Goal: Task Accomplishment & Management: Complete application form

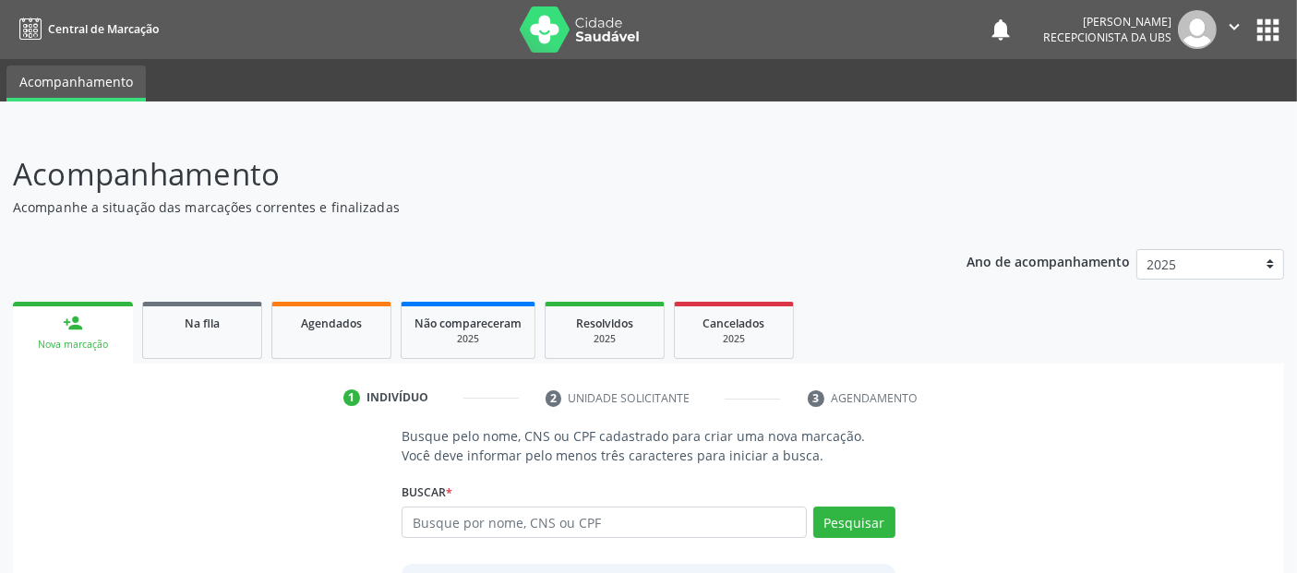
scroll to position [163, 0]
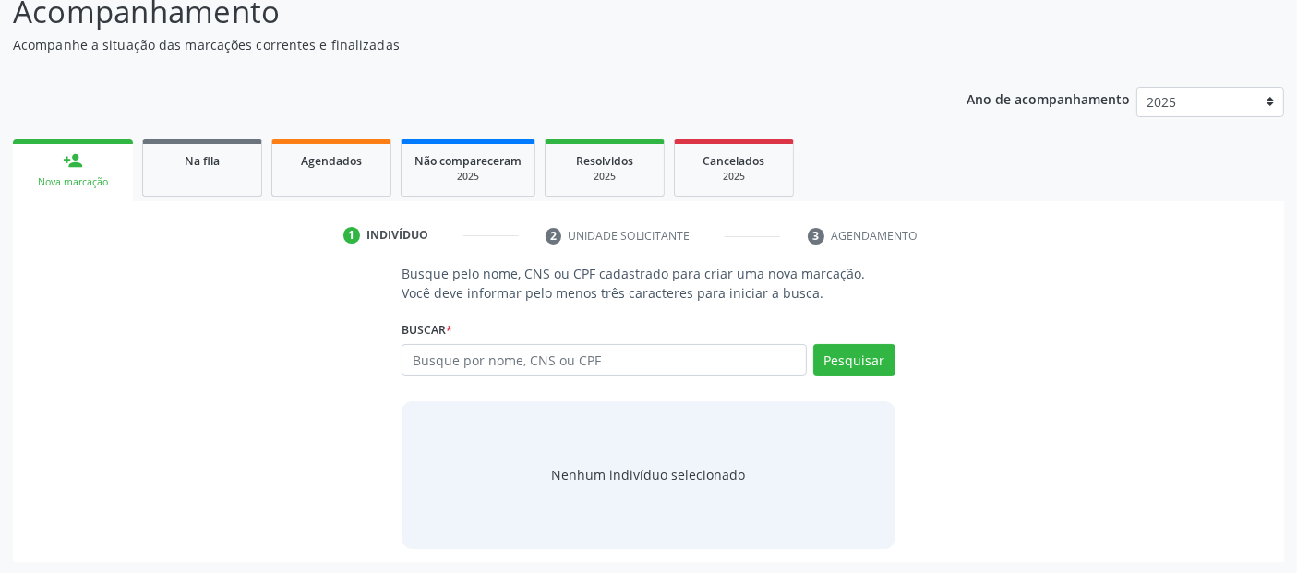
click at [501, 352] on input "text" at bounding box center [604, 359] width 404 height 31
type input "704300549852896"
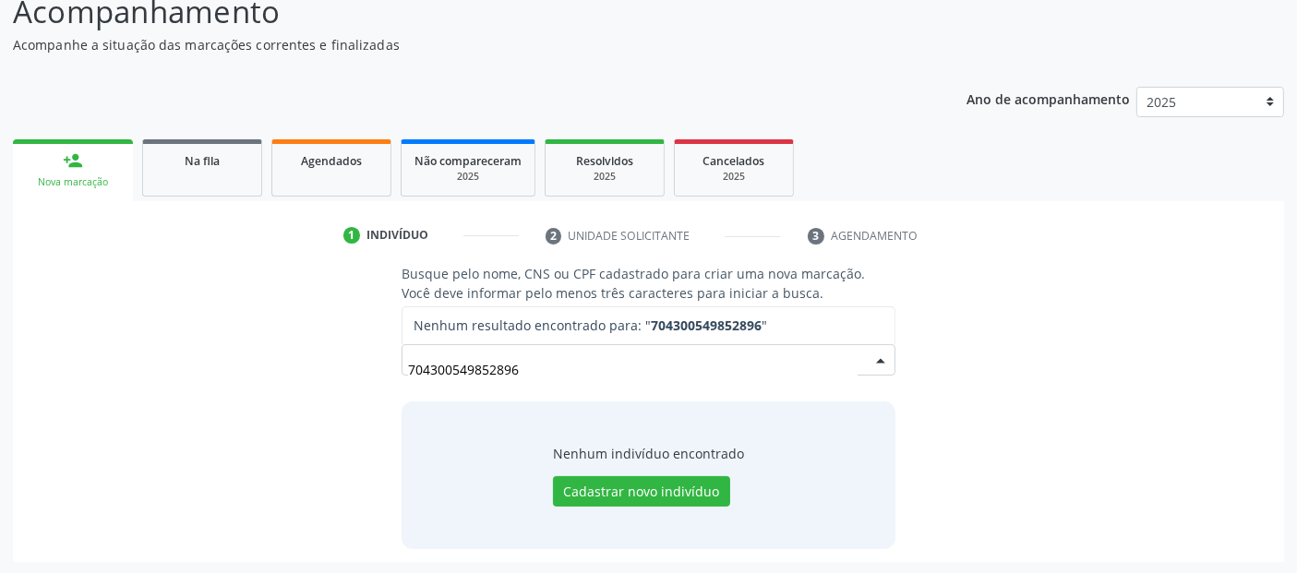
click at [580, 376] on input "704300549852896" at bounding box center [632, 369] width 449 height 37
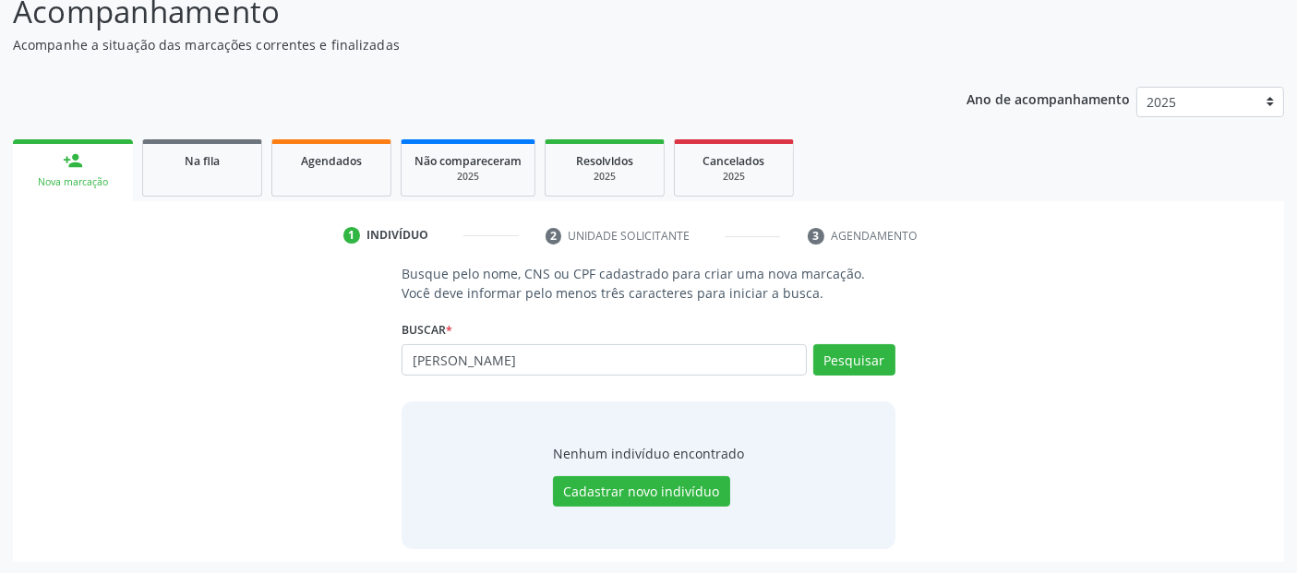
type input "[PERSON_NAME]"
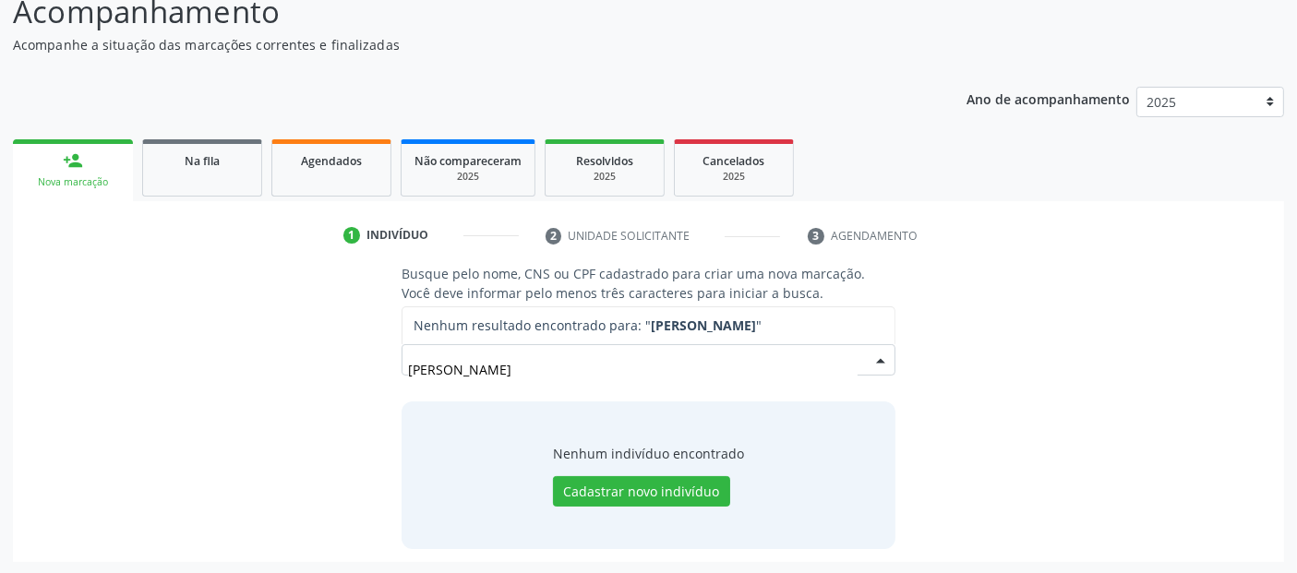
click at [777, 368] on input "[PERSON_NAME]" at bounding box center [632, 369] width 449 height 37
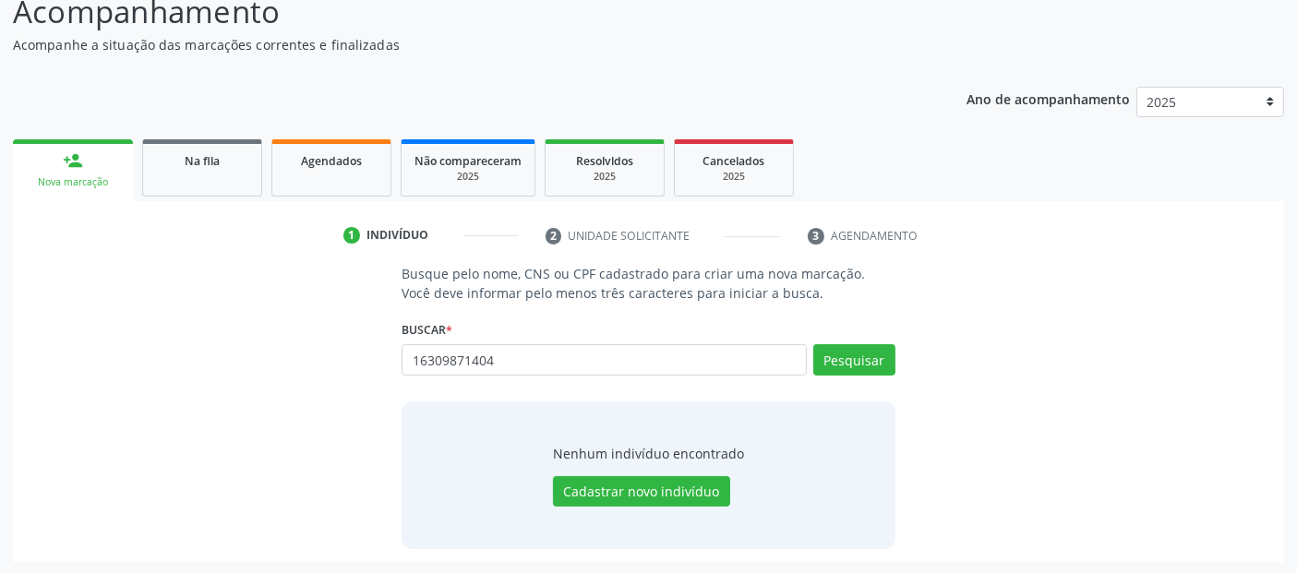
type input "16309871404"
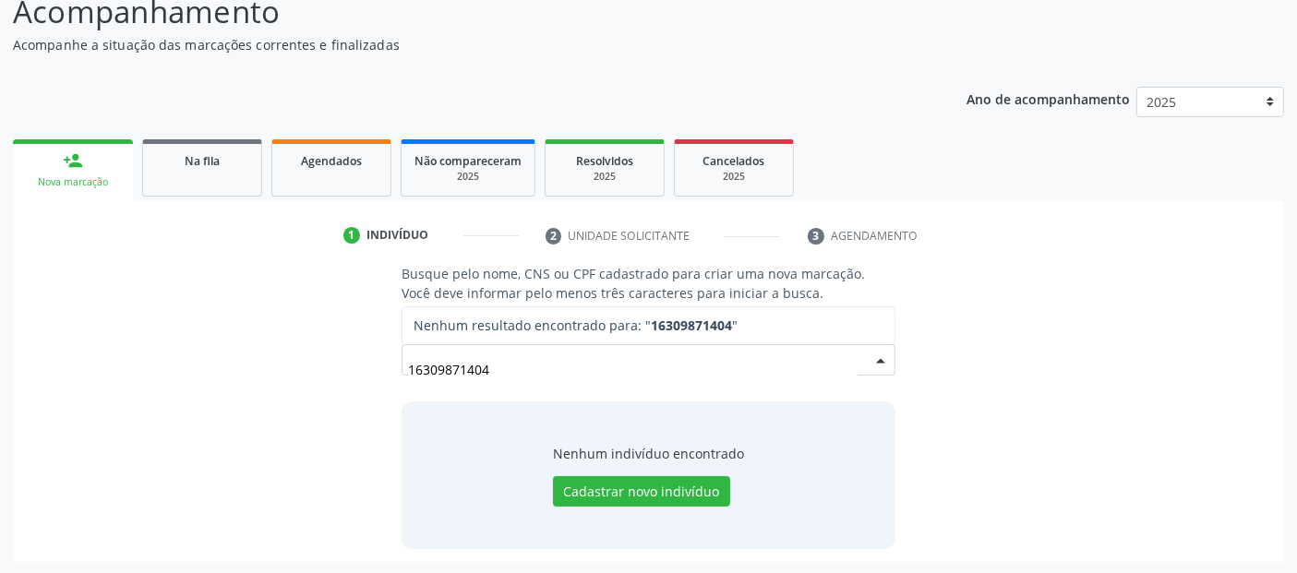
click at [453, 370] on input "16309871404" at bounding box center [632, 369] width 449 height 37
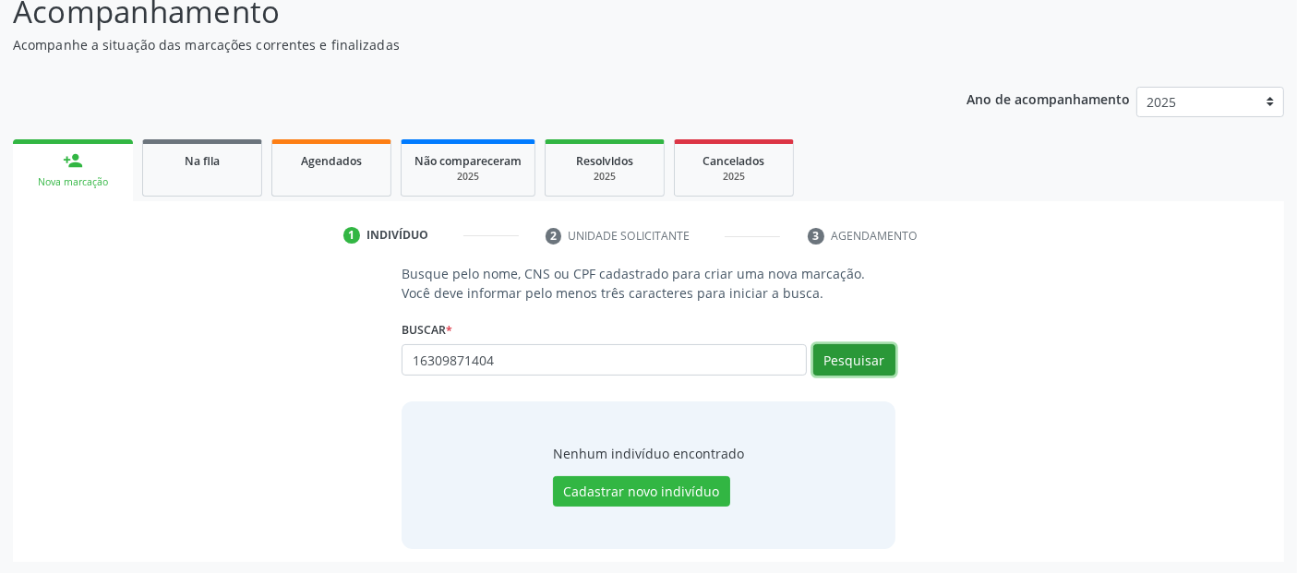
click at [854, 355] on button "Pesquisar" at bounding box center [855, 359] width 82 height 31
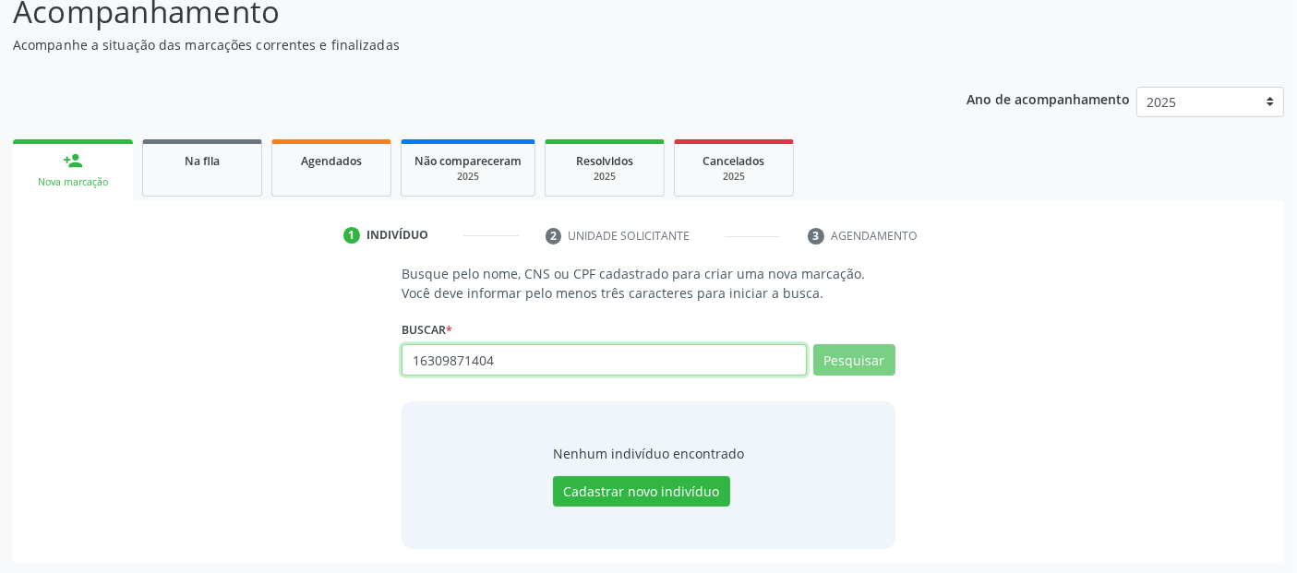
click at [766, 355] on input "16309871404" at bounding box center [604, 359] width 404 height 31
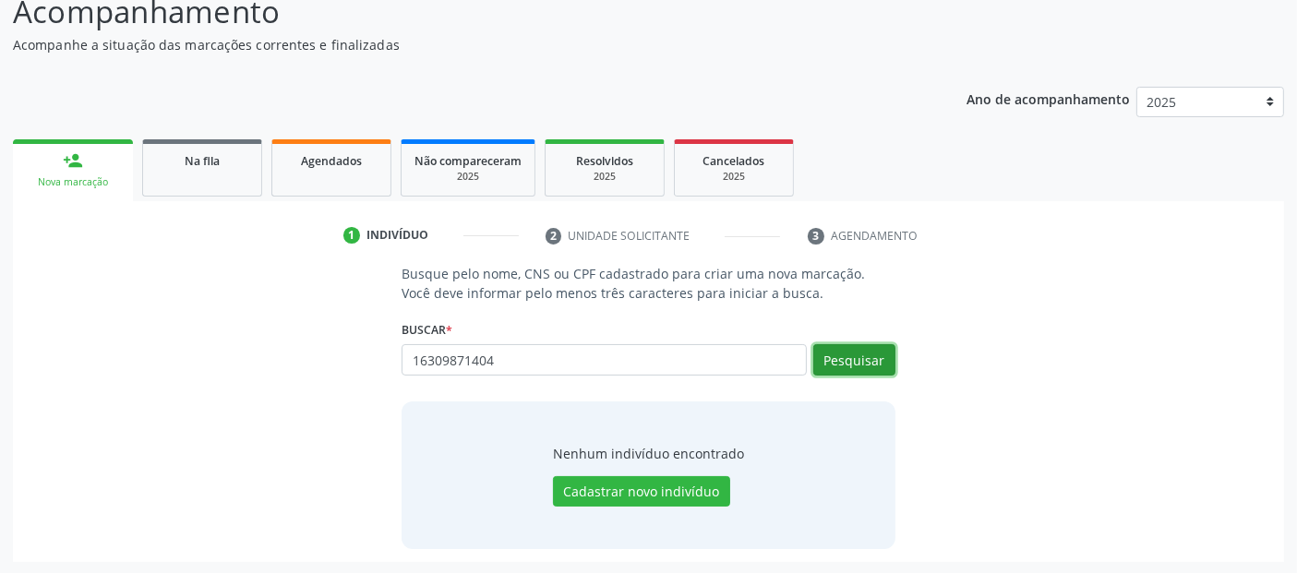
click at [847, 361] on button "Pesquisar" at bounding box center [855, 359] width 82 height 31
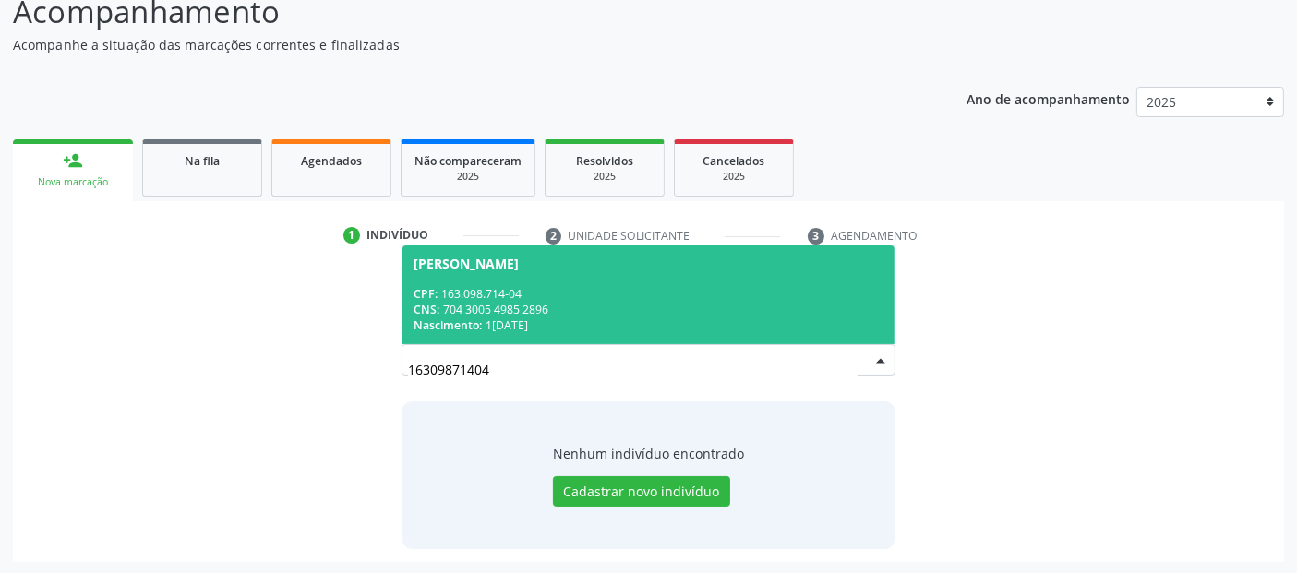
click at [722, 286] on div "CPF: 163.098.714-04" at bounding box center [648, 294] width 469 height 16
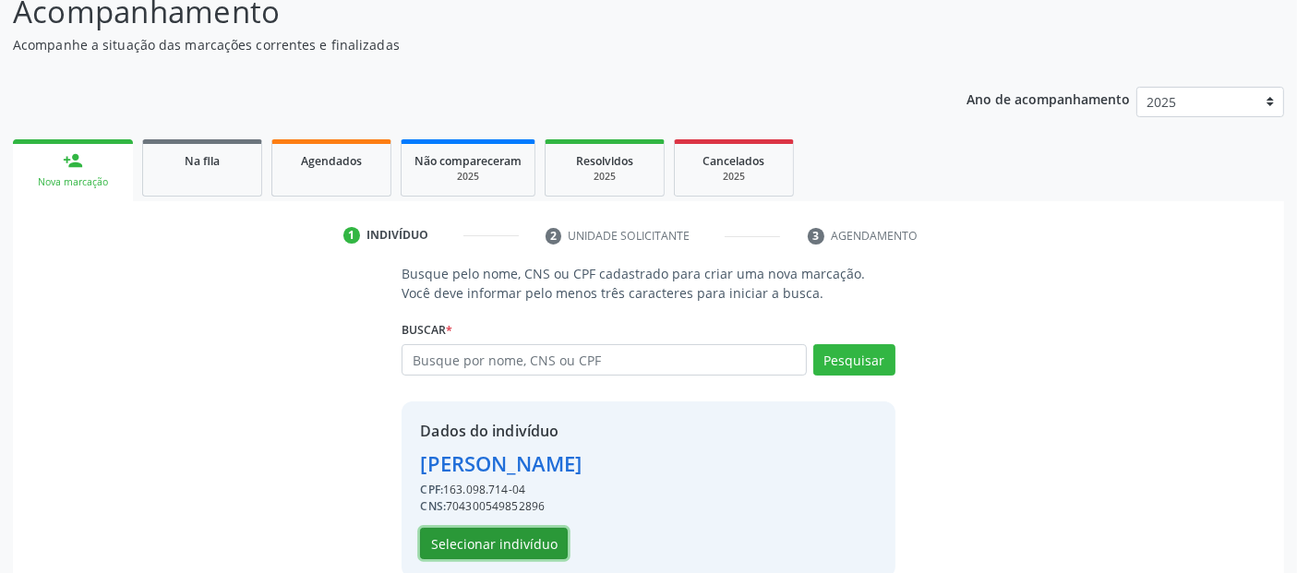
click at [522, 537] on button "Selecionar indivíduo" at bounding box center [494, 543] width 148 height 31
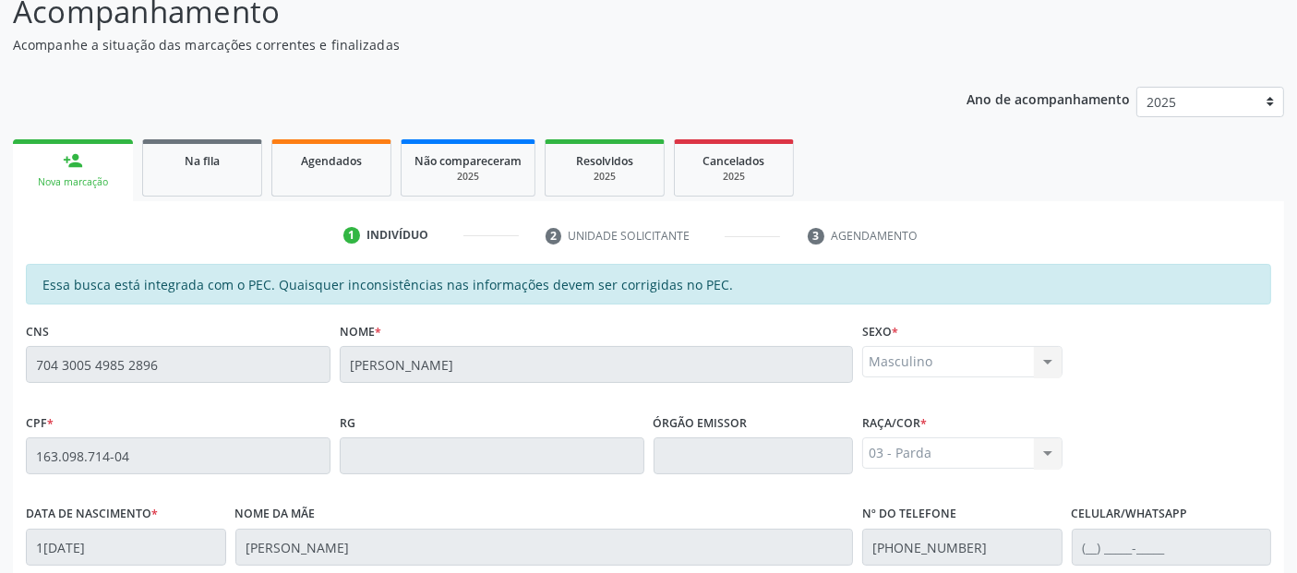
drag, startPoint x: 1292, startPoint y: 228, endPoint x: 1312, endPoint y: 470, distance: 242.8
click at [1297, 411] on html "Central de Marcação notifications [PERSON_NAME] Recepcionista da UBS  Configur…" at bounding box center [648, 123] width 1297 height 573
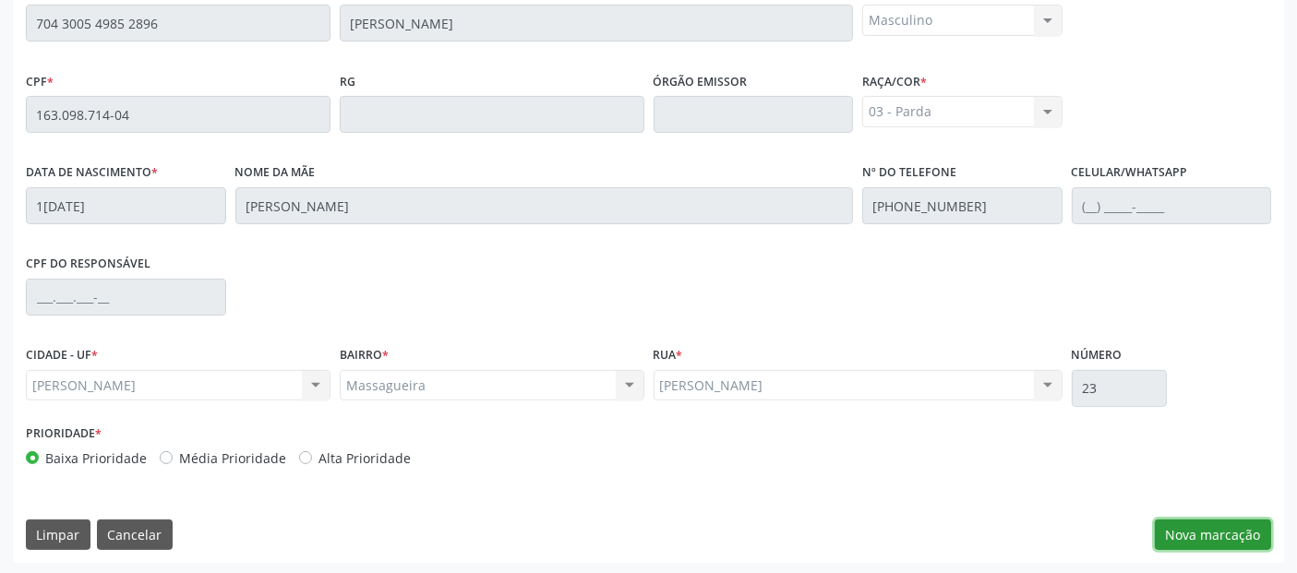
click at [1220, 531] on button "Nova marcação" at bounding box center [1213, 535] width 116 height 31
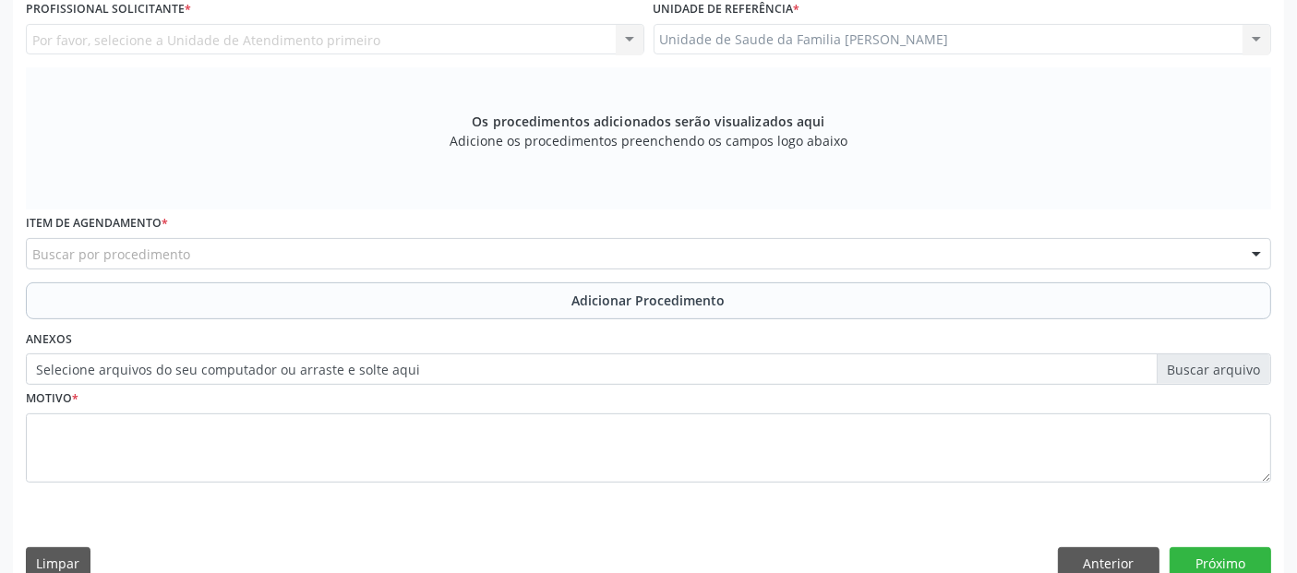
scroll to position [299, 0]
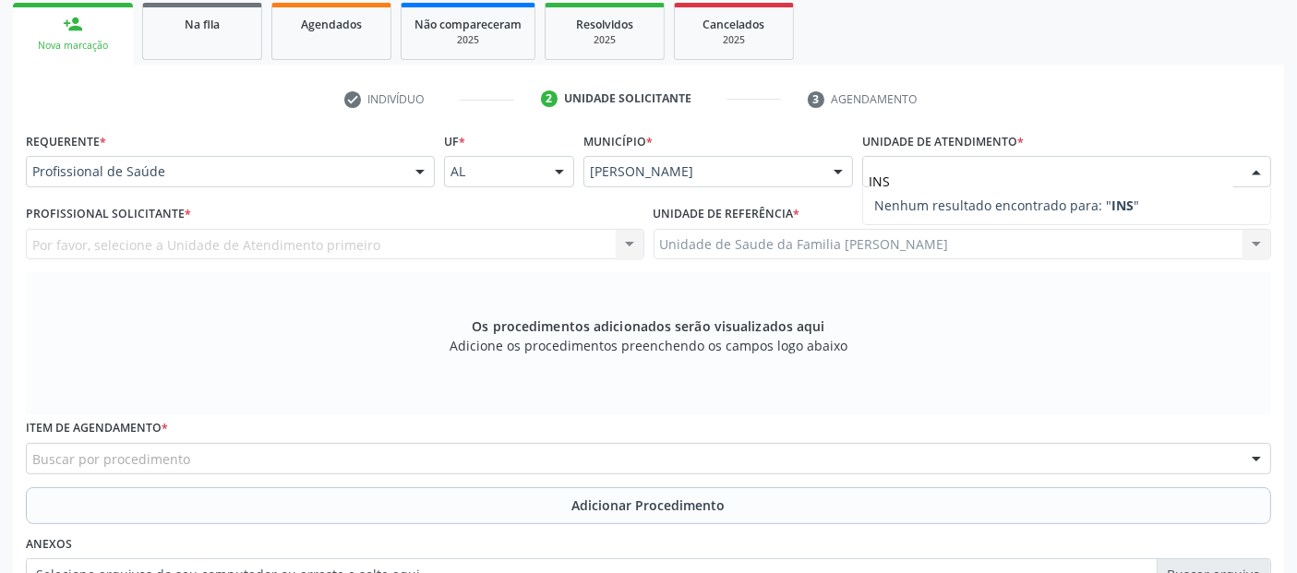
type input "INST"
click at [175, 159] on div "Profissional de Saúde" at bounding box center [230, 171] width 409 height 31
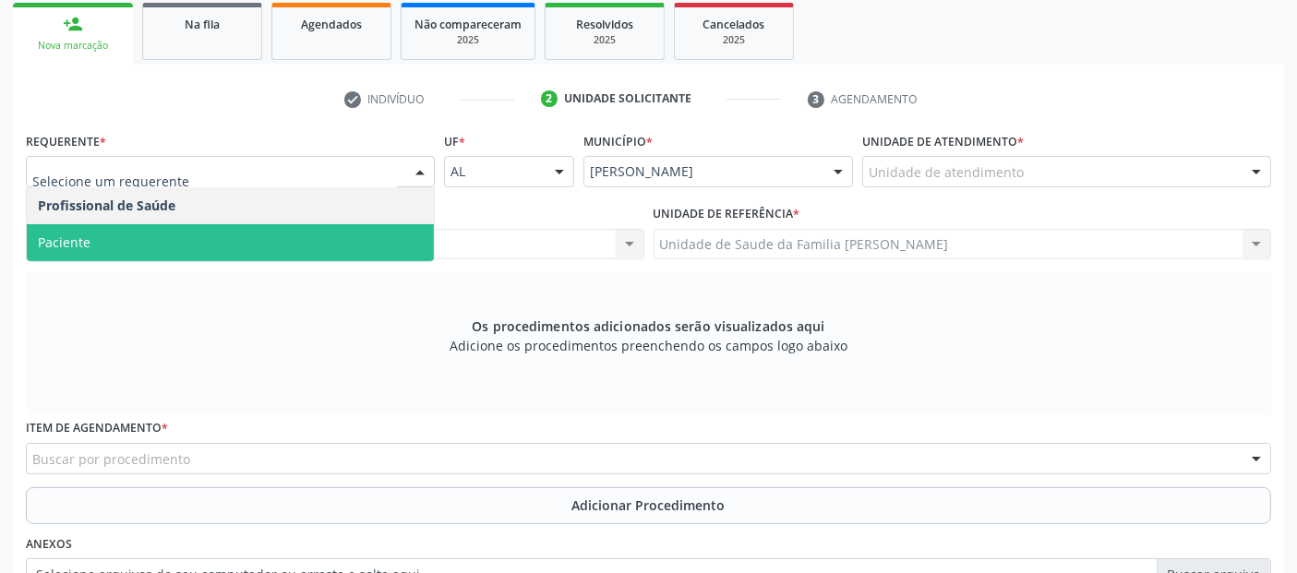
click at [107, 243] on span "Paciente" at bounding box center [230, 242] width 407 height 37
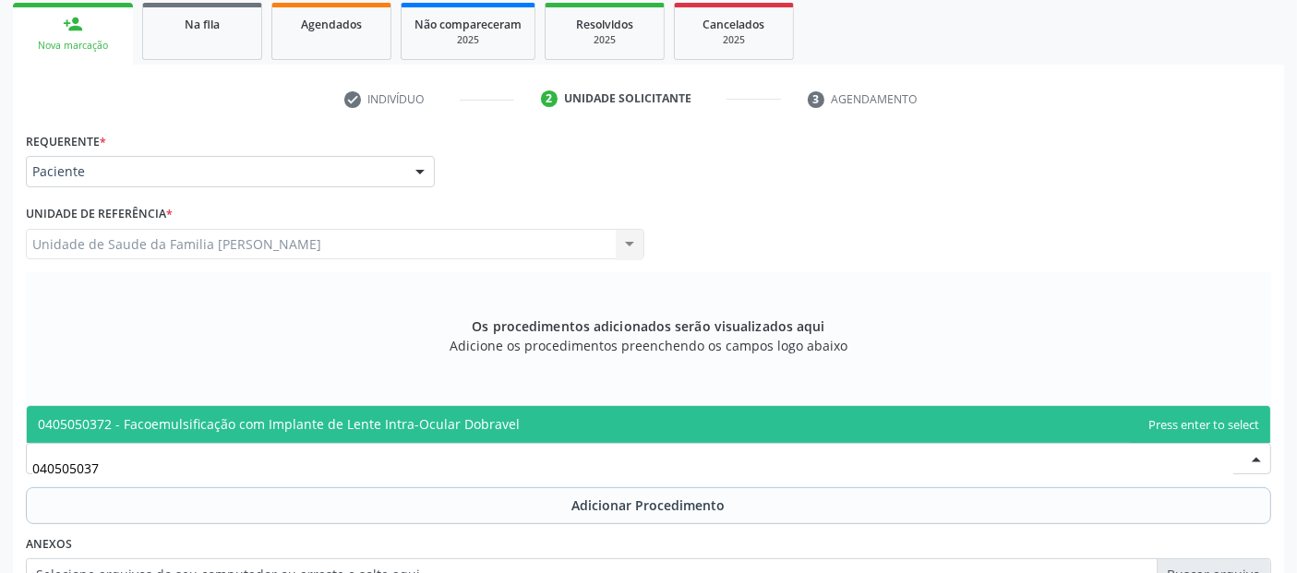
type input "0405050372"
click at [166, 413] on span "0405050372 - Facoemulsificação com Implante de Lente Intra-Ocular Dobravel" at bounding box center [649, 424] width 1244 height 37
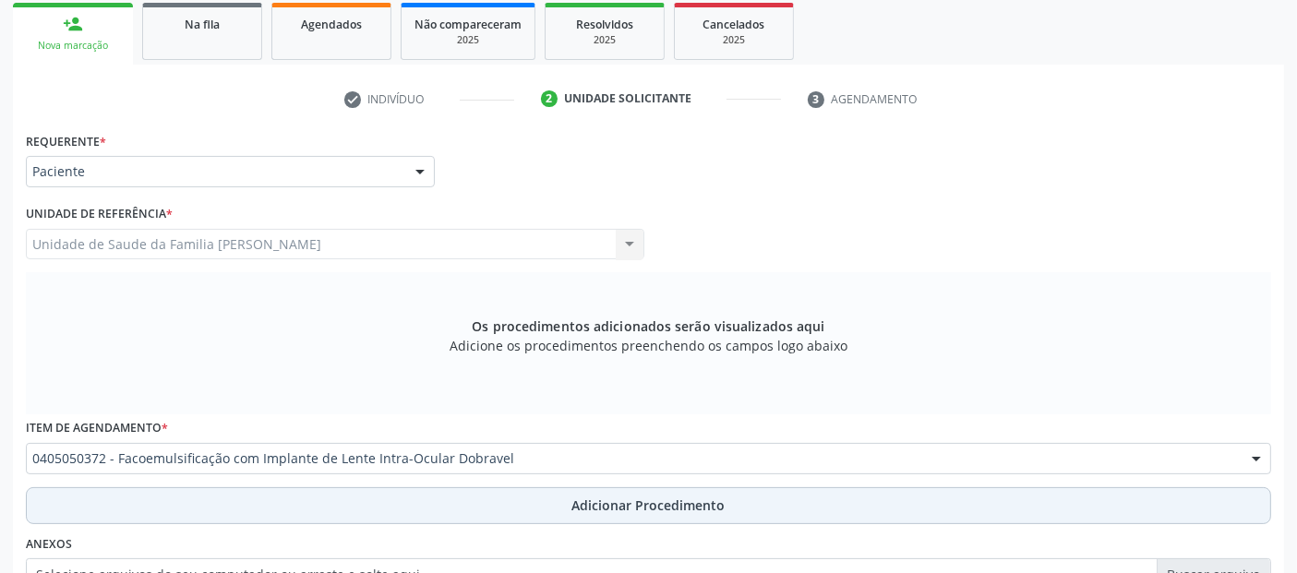
click at [462, 494] on button "Adicionar Procedimento" at bounding box center [649, 506] width 1246 height 37
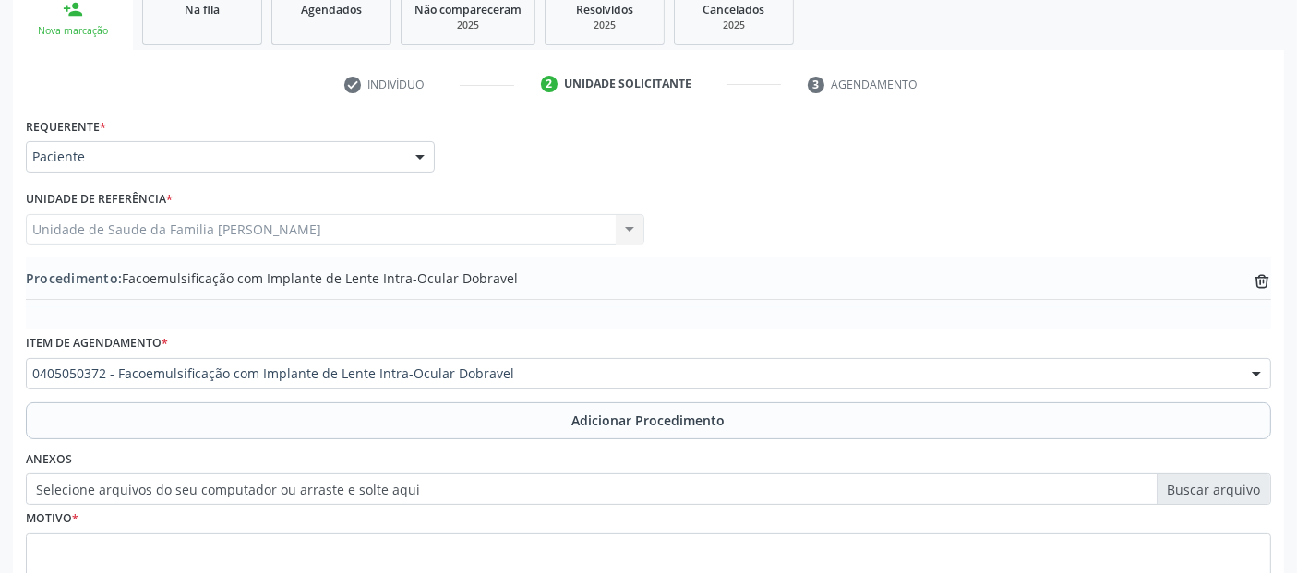
scroll to position [463, 0]
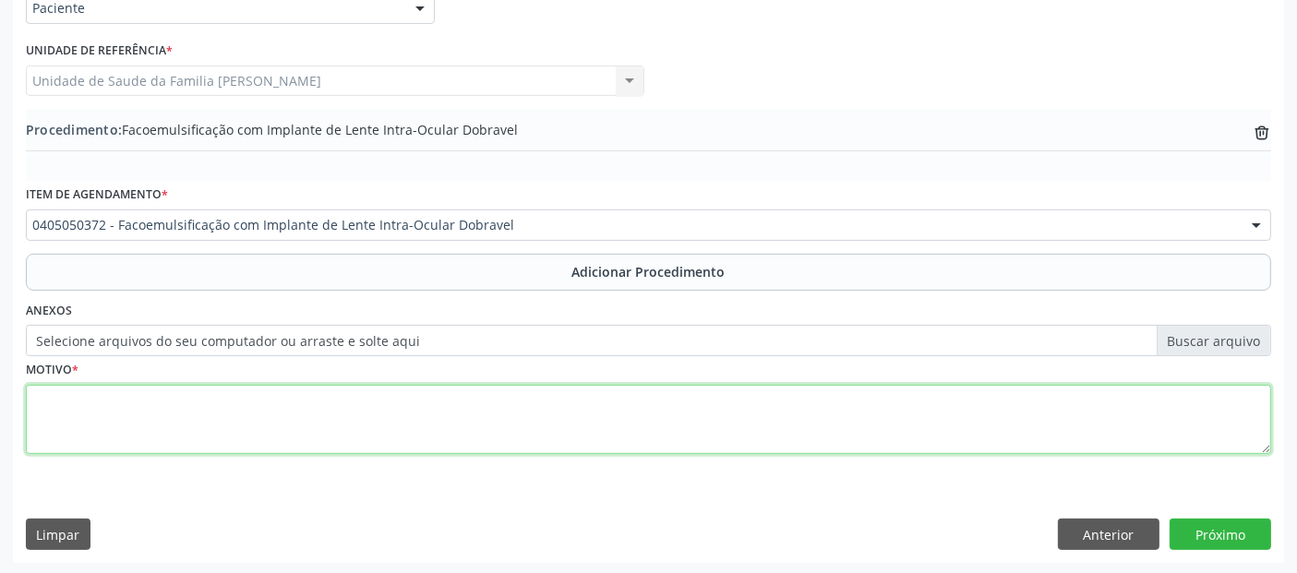
click at [606, 413] on textarea at bounding box center [649, 420] width 1246 height 70
type textarea "BAIXA ACUIDADE VISUAL EM OD."
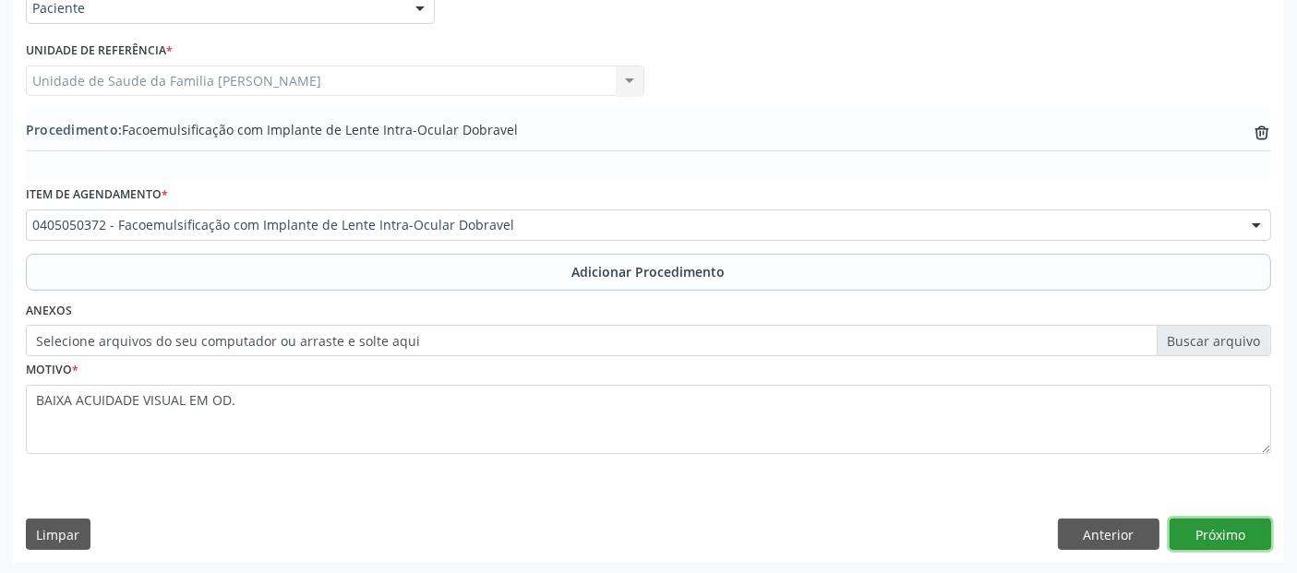
click at [1239, 528] on button "Próximo" at bounding box center [1221, 534] width 102 height 31
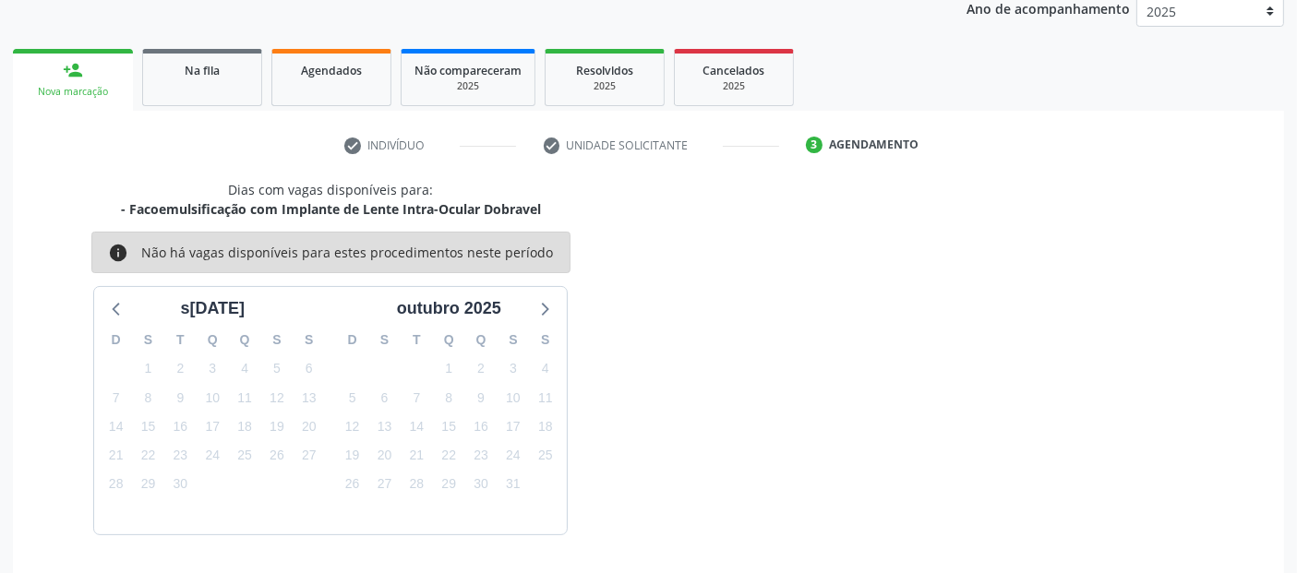
scroll to position [308, 0]
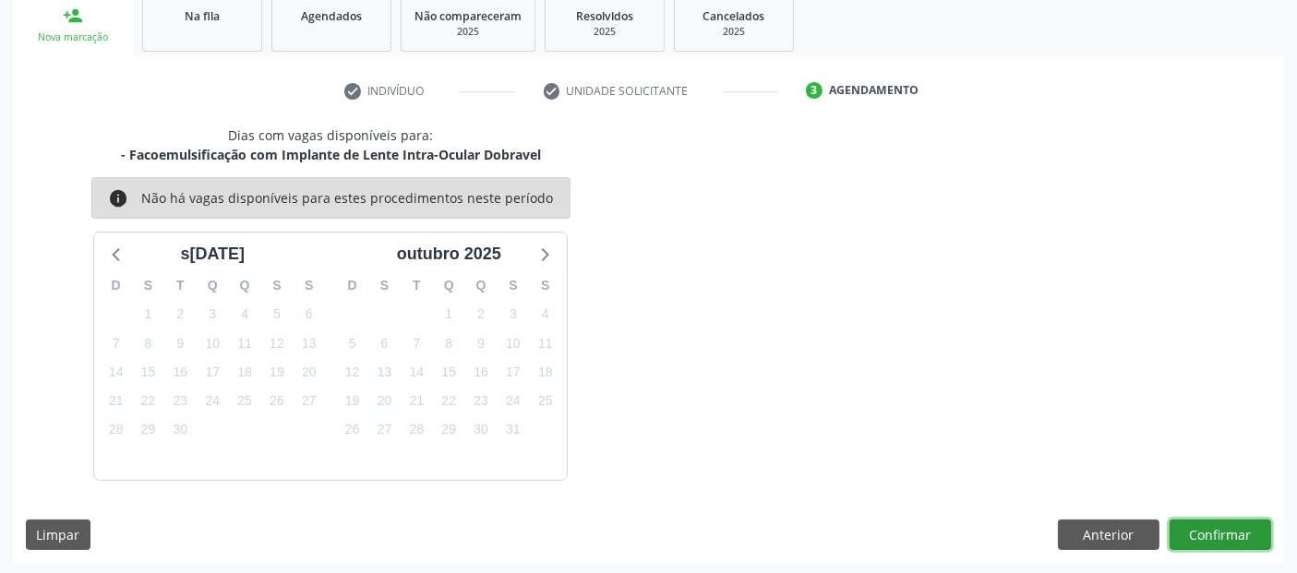
click at [1208, 528] on button "Confirmar" at bounding box center [1221, 535] width 102 height 31
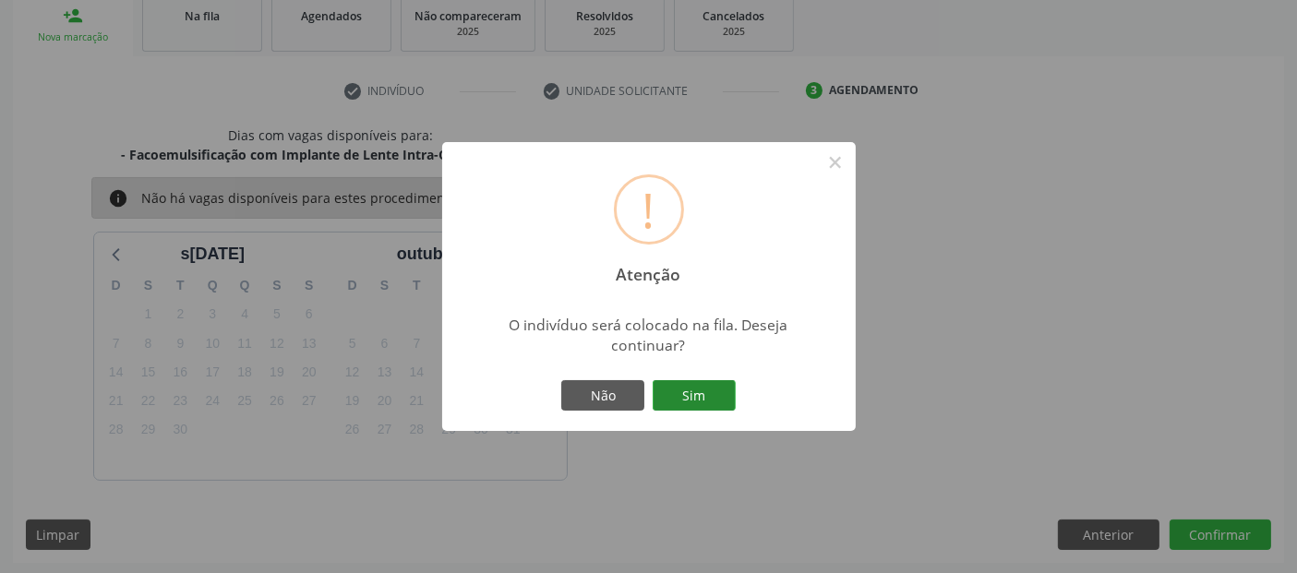
click at [705, 388] on button "Sim" at bounding box center [694, 395] width 83 height 31
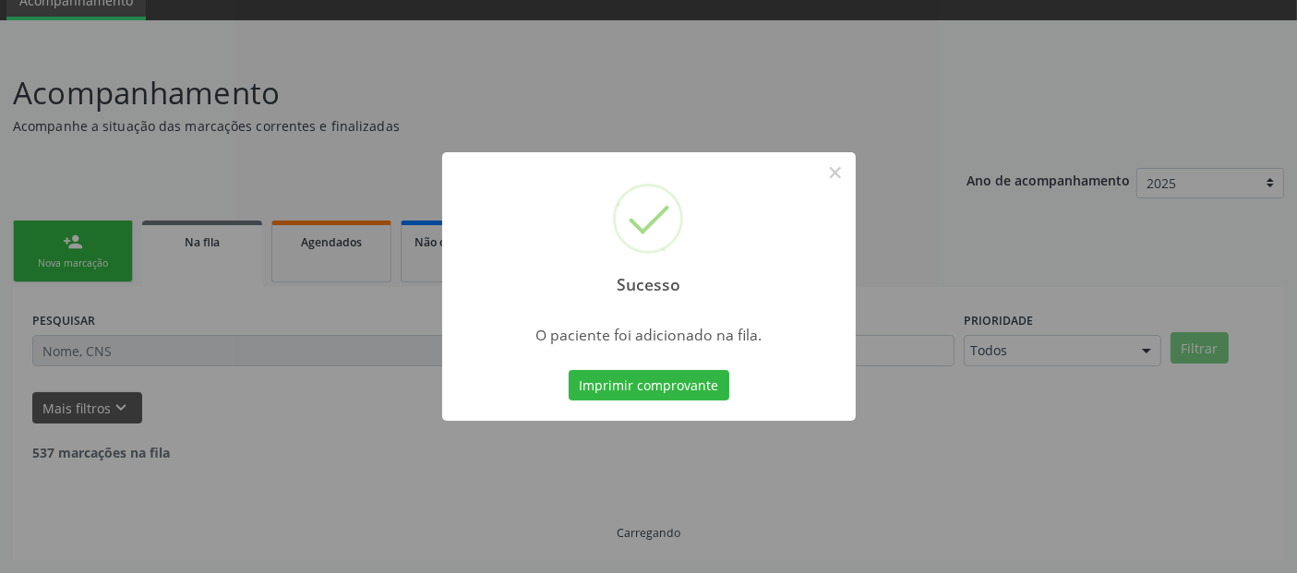
scroll to position [60, 0]
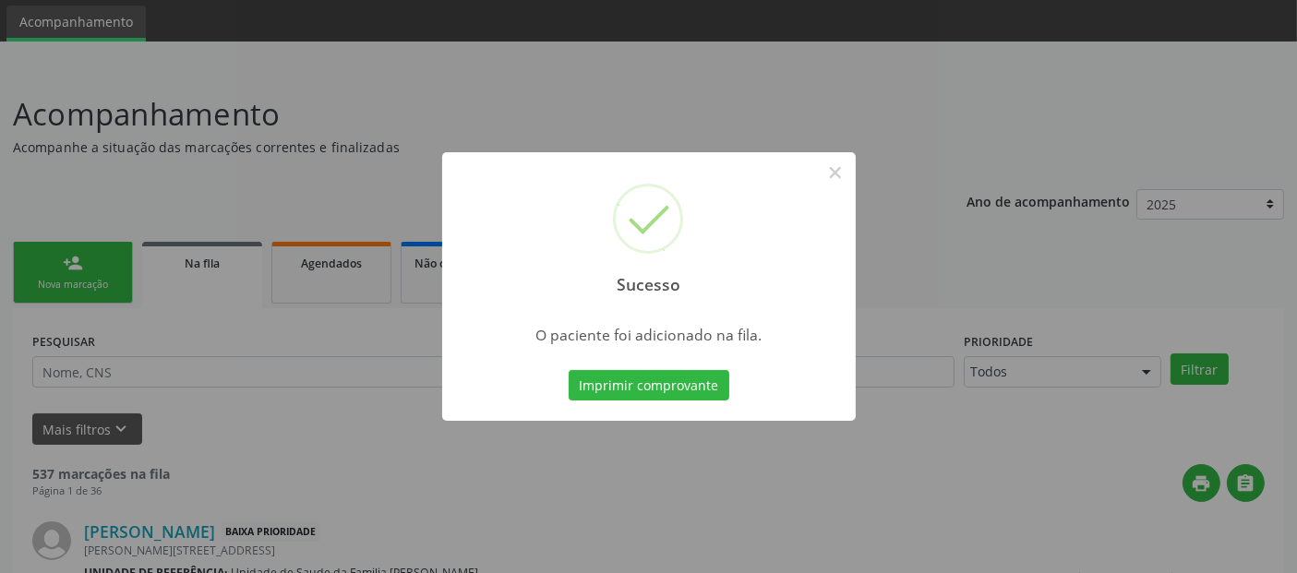
click at [851, 165] on div "Sucesso ×" at bounding box center [649, 231] width 414 height 159
click at [835, 179] on button "×" at bounding box center [835, 172] width 31 height 31
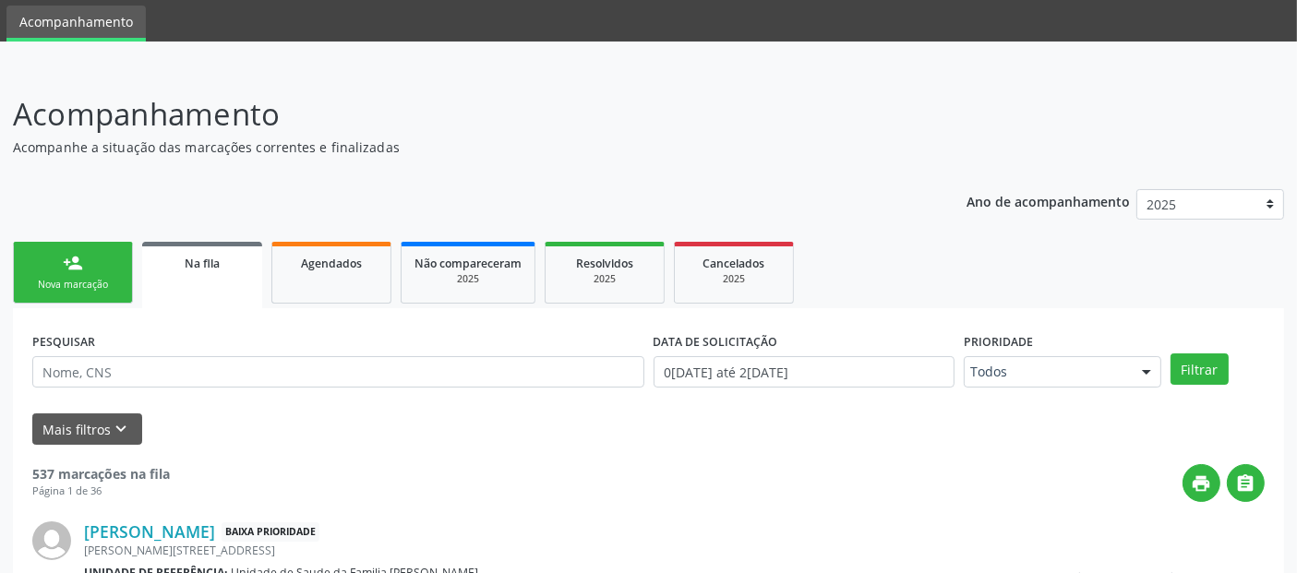
click at [73, 264] on div "person_add" at bounding box center [73, 263] width 20 height 20
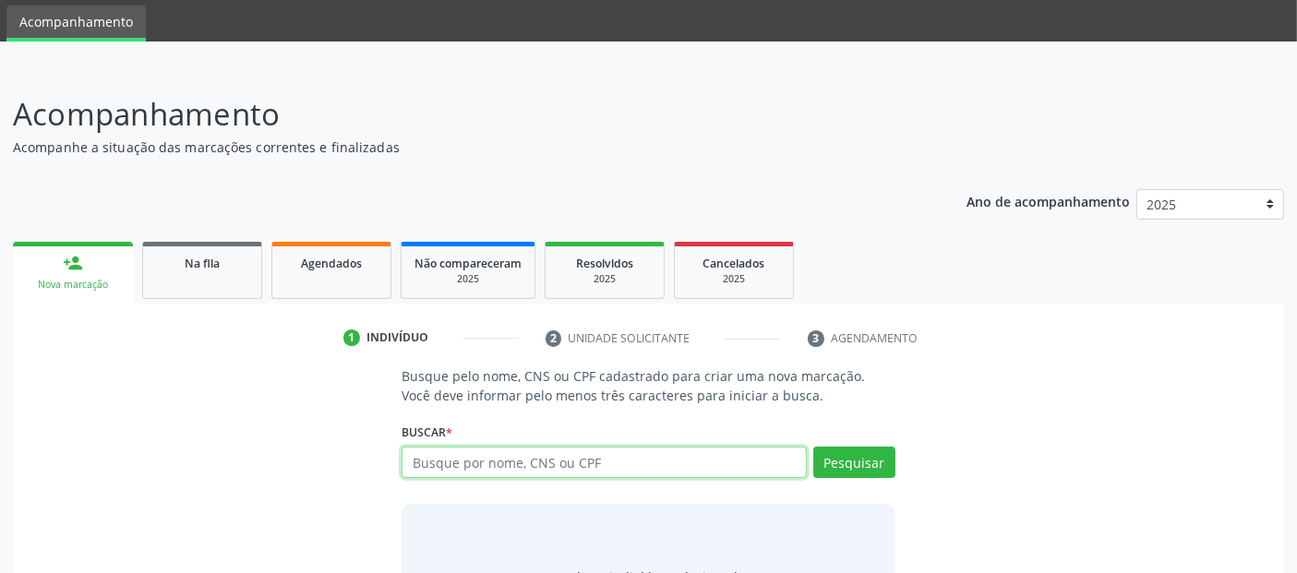
click at [586, 458] on input "text" at bounding box center [604, 462] width 404 height 31
type input "11062684400"
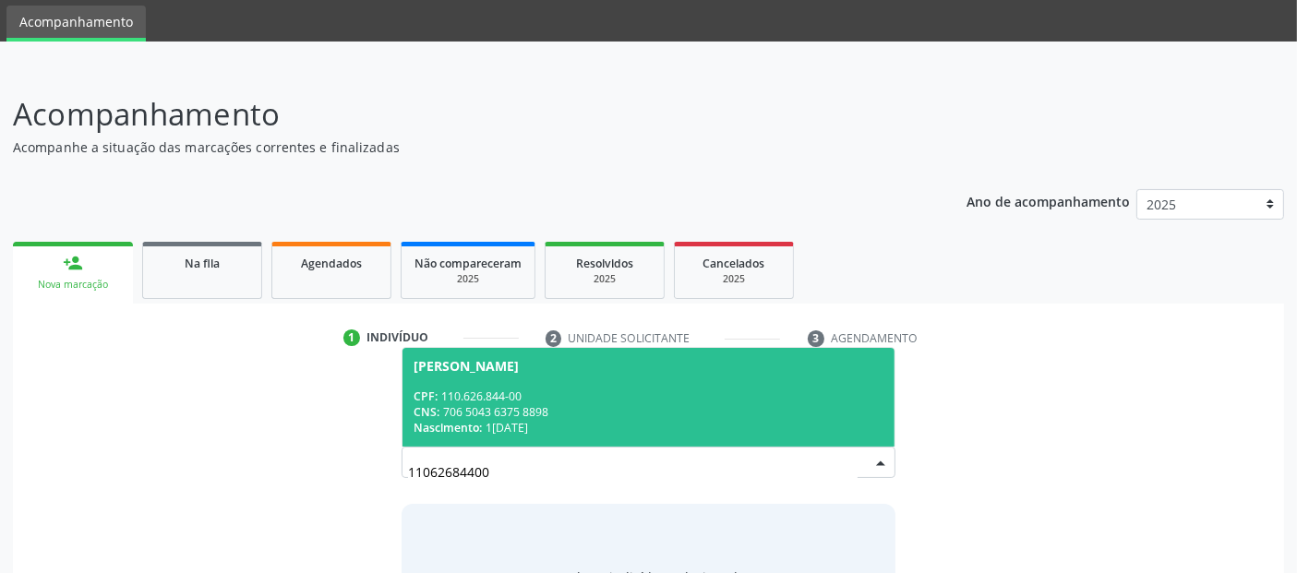
click at [630, 424] on div "Nascimento: 1[DATE]" at bounding box center [648, 428] width 469 height 16
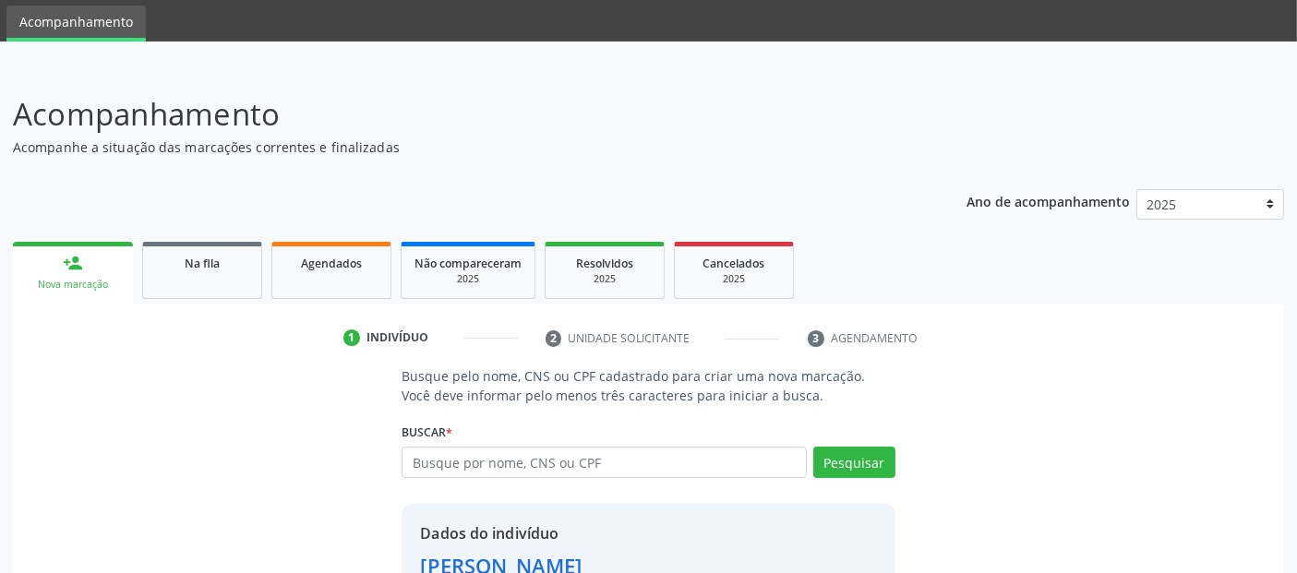
scroll to position [190, 0]
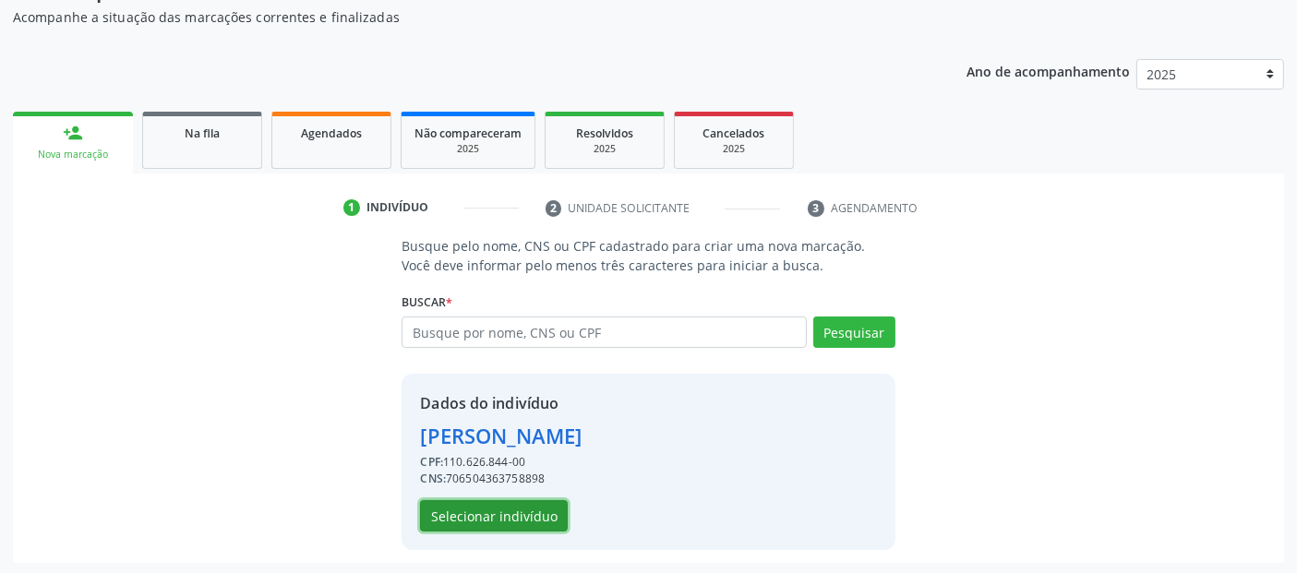
click at [519, 513] on button "Selecionar indivíduo" at bounding box center [494, 516] width 148 height 31
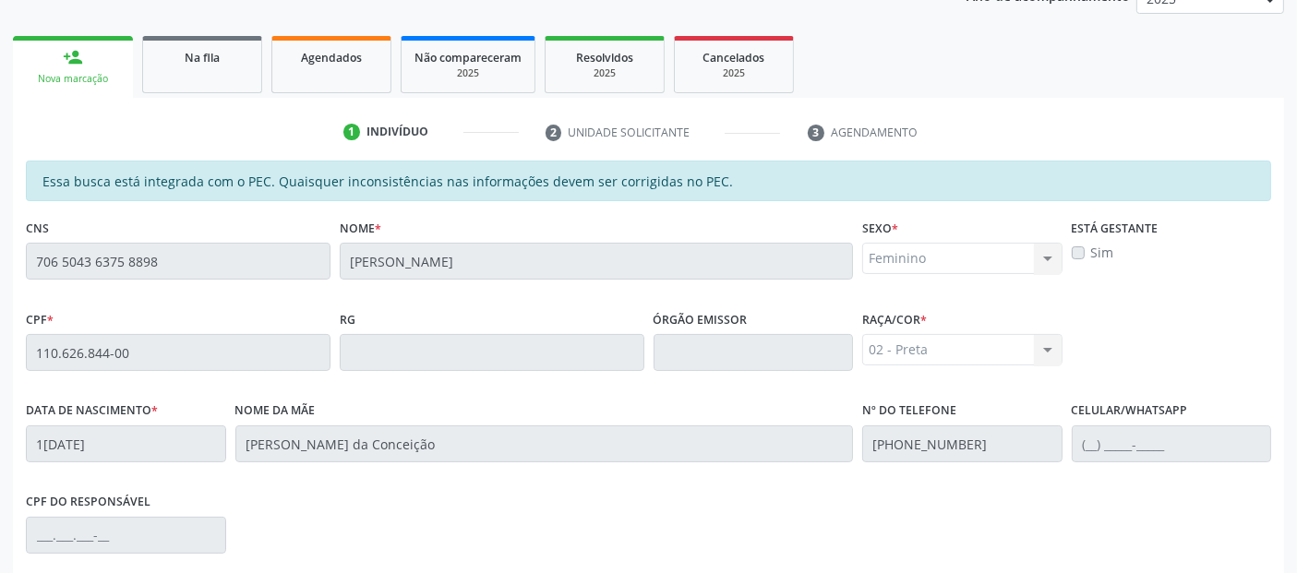
scroll to position [504, 0]
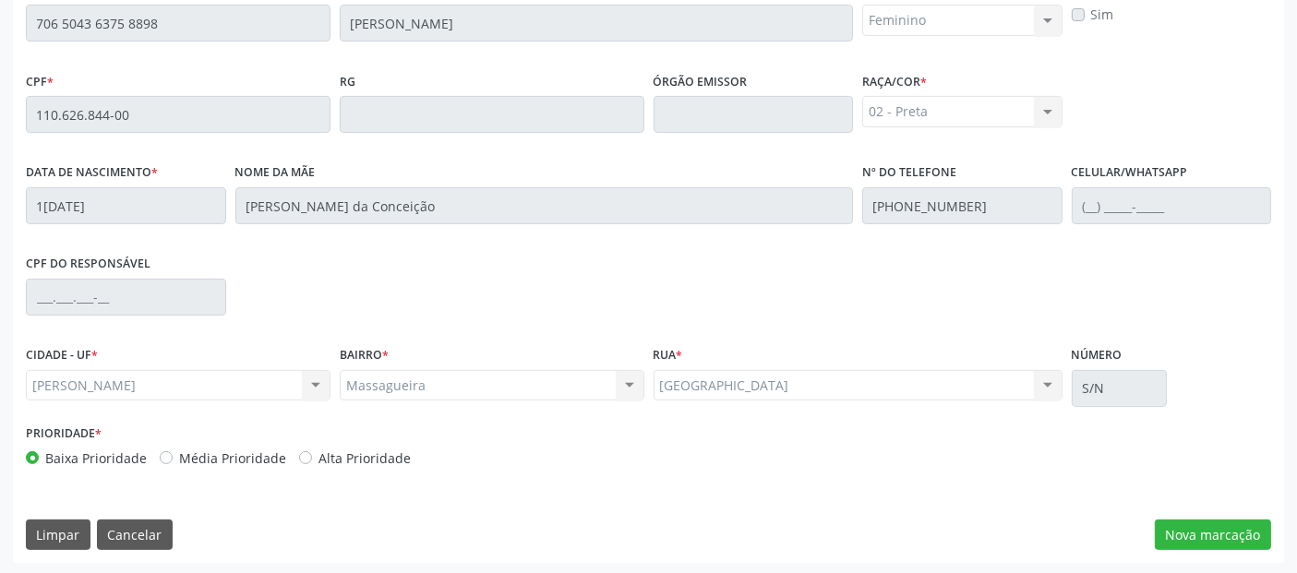
click at [1183, 553] on div "Essa busca está integrada com o PEC. Quaisquer inconsistências nas informações …" at bounding box center [649, 242] width 1272 height 641
click at [1199, 541] on button "Nova marcação" at bounding box center [1213, 535] width 116 height 31
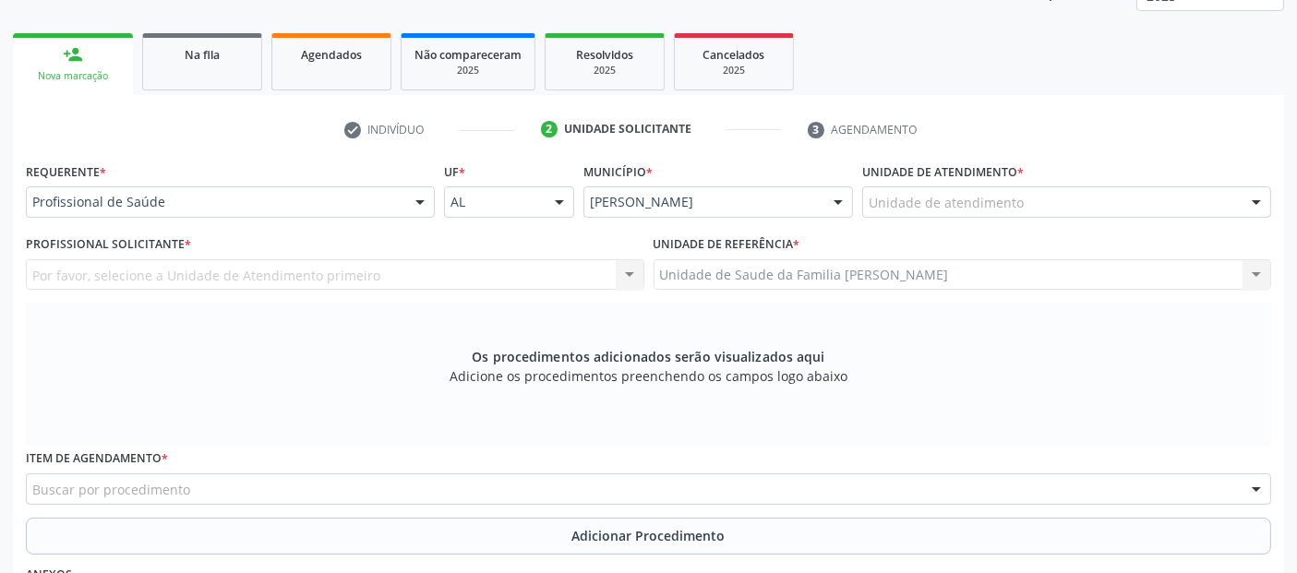
scroll to position [266, 0]
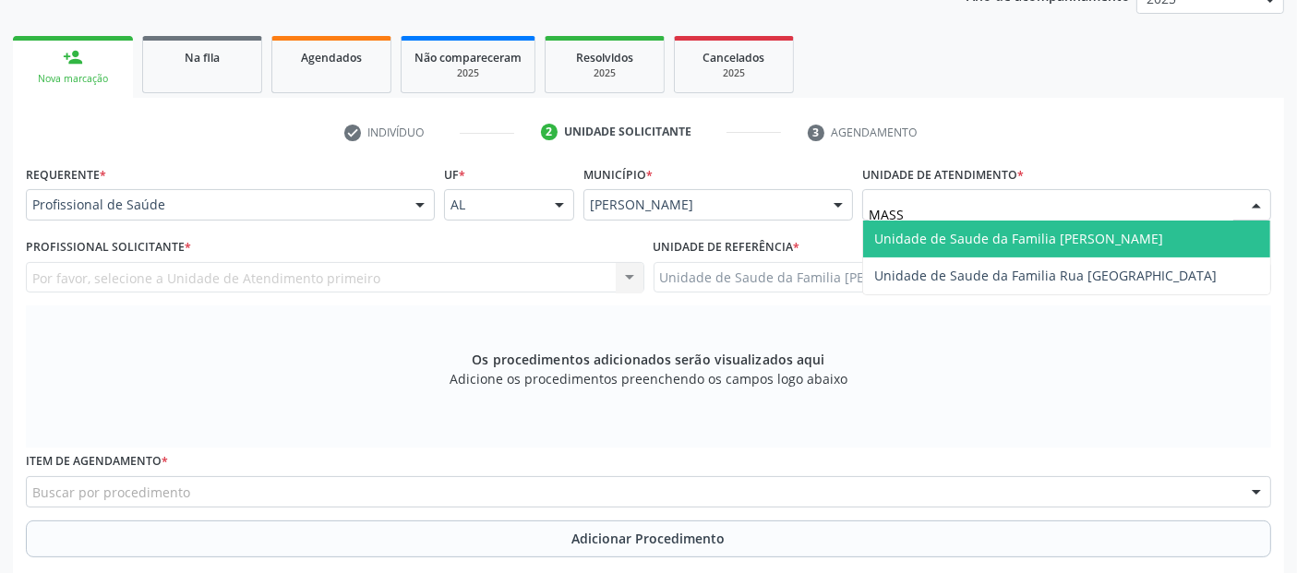
type input "MASSA"
click at [970, 238] on span "Unidade de Saude da Familia [PERSON_NAME]" at bounding box center [1019, 239] width 289 height 18
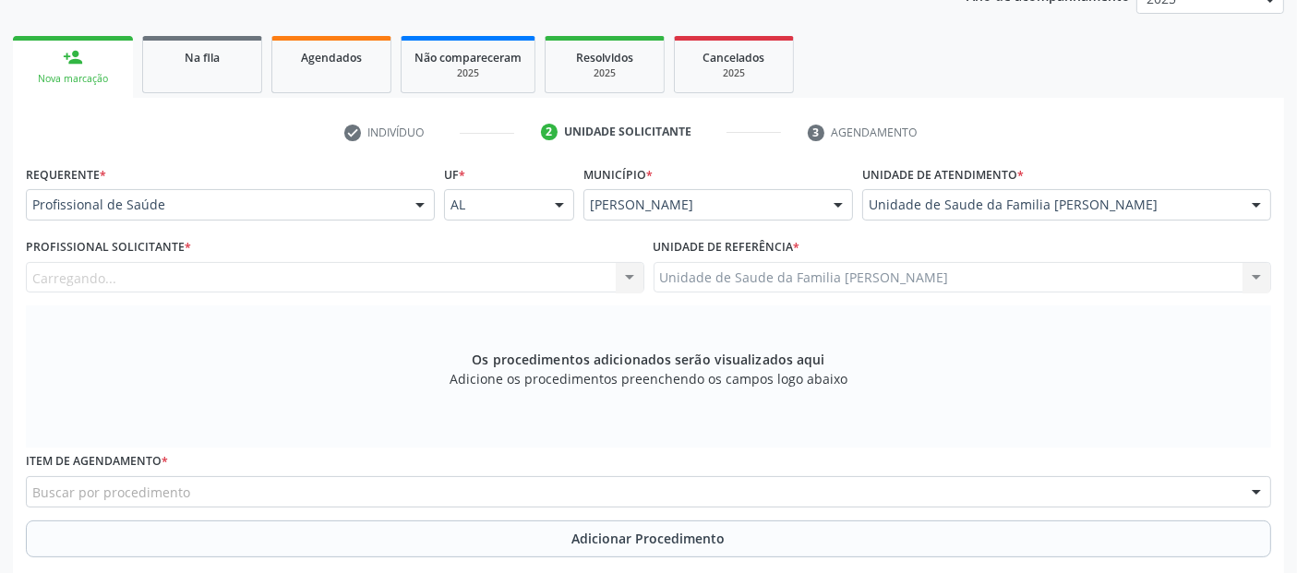
click at [328, 266] on div "Carregando..." at bounding box center [335, 277] width 619 height 31
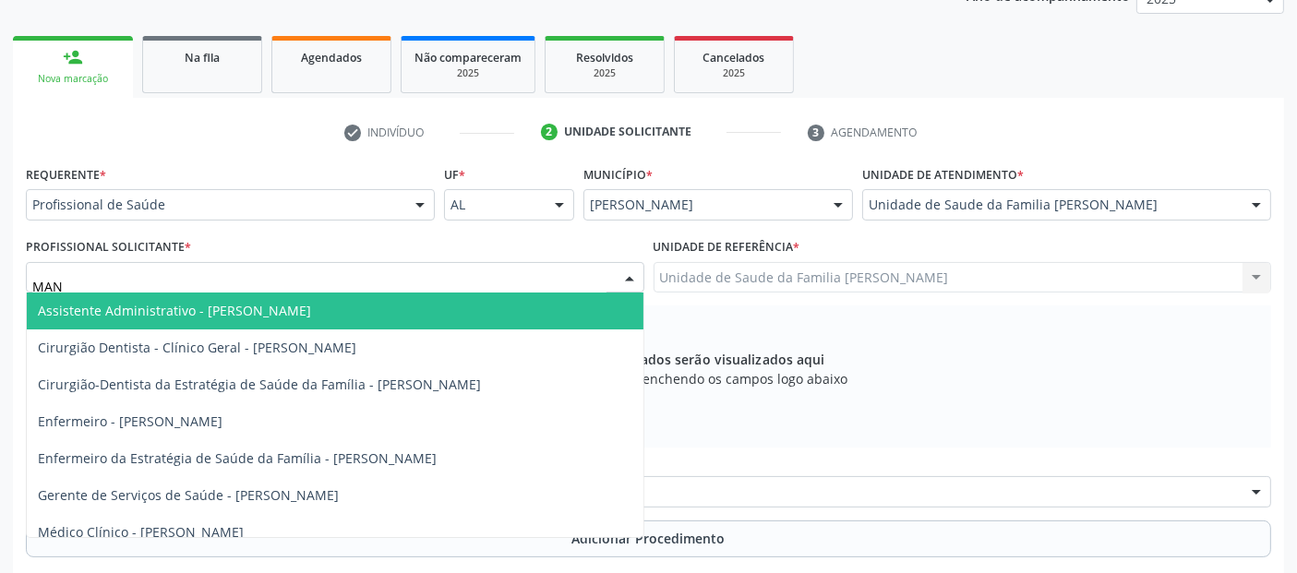
type input "MANO"
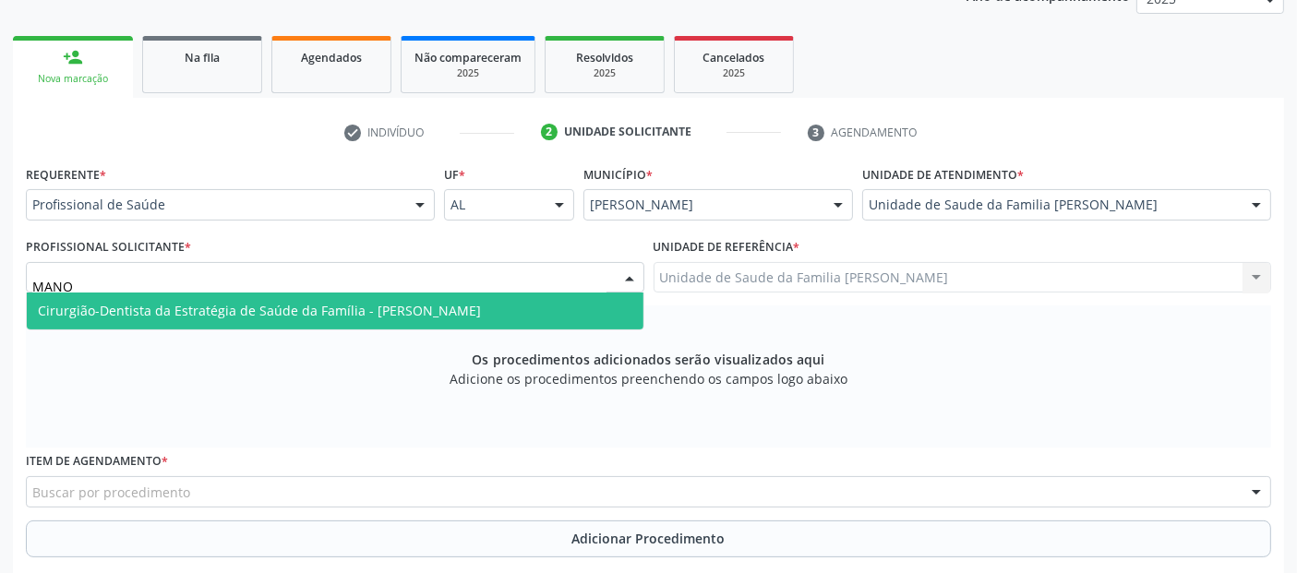
click at [305, 305] on span "Cirurgião-Dentista da Estratégia de Saúde da Família - [PERSON_NAME]" at bounding box center [259, 311] width 443 height 18
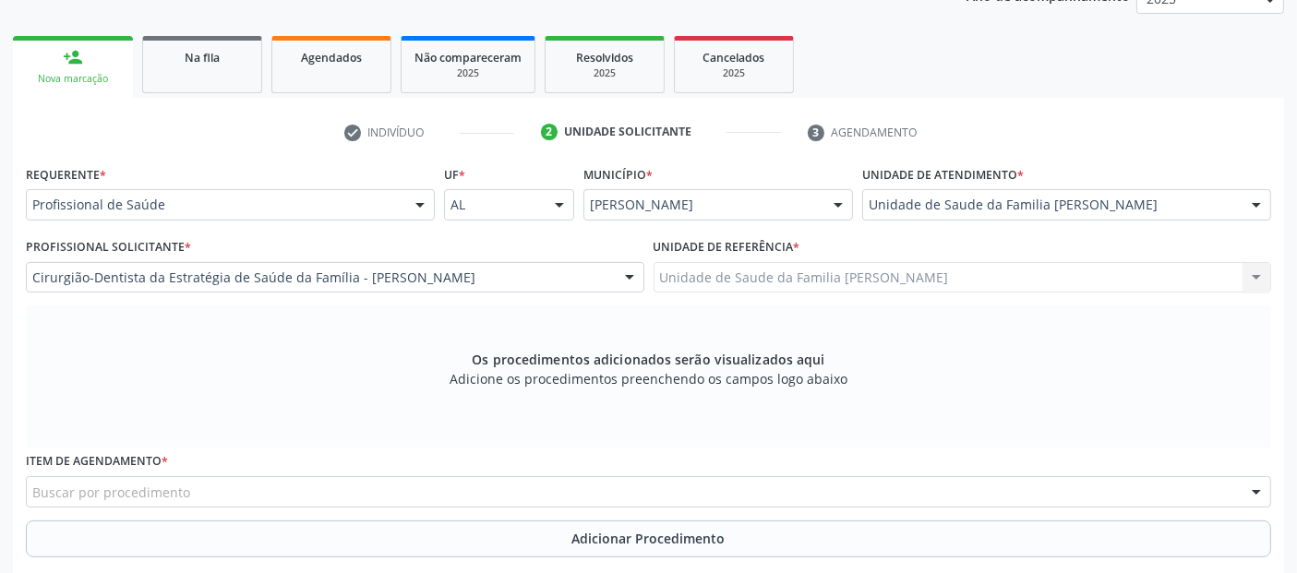
click at [308, 489] on div "Buscar por procedimento" at bounding box center [649, 492] width 1246 height 31
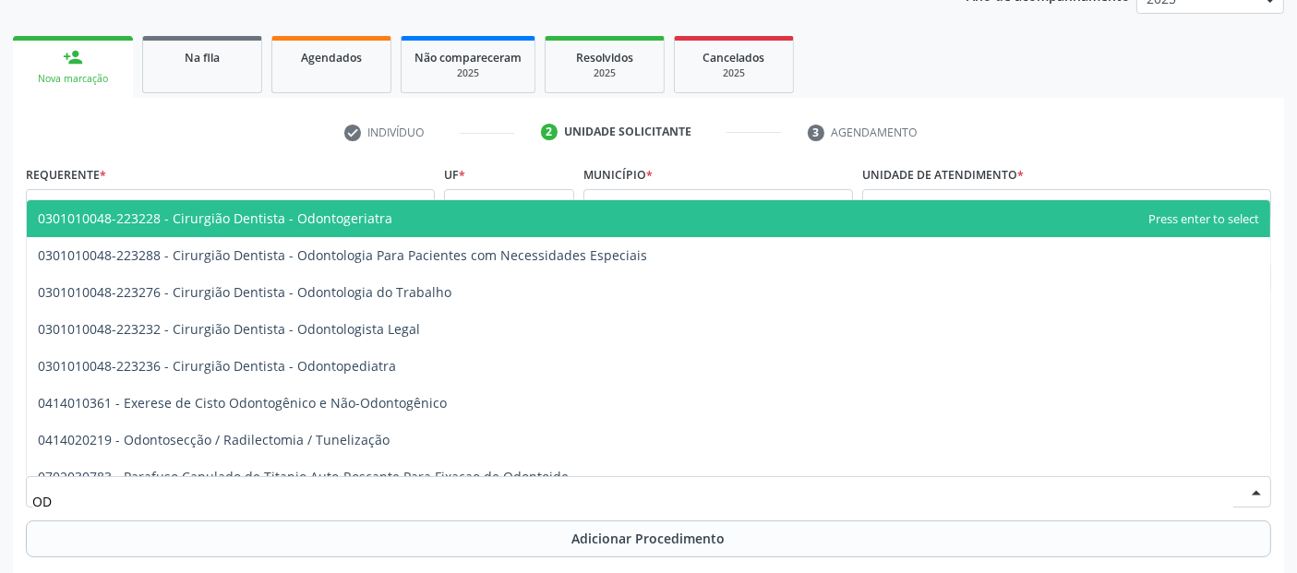
type input "O"
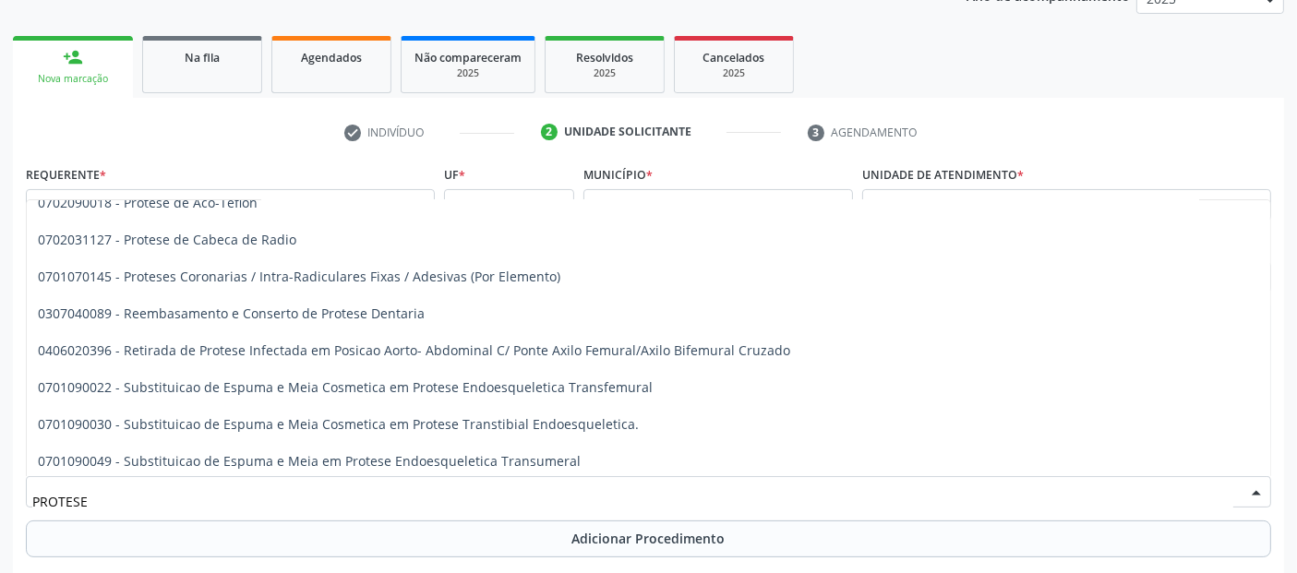
scroll to position [1237, 0]
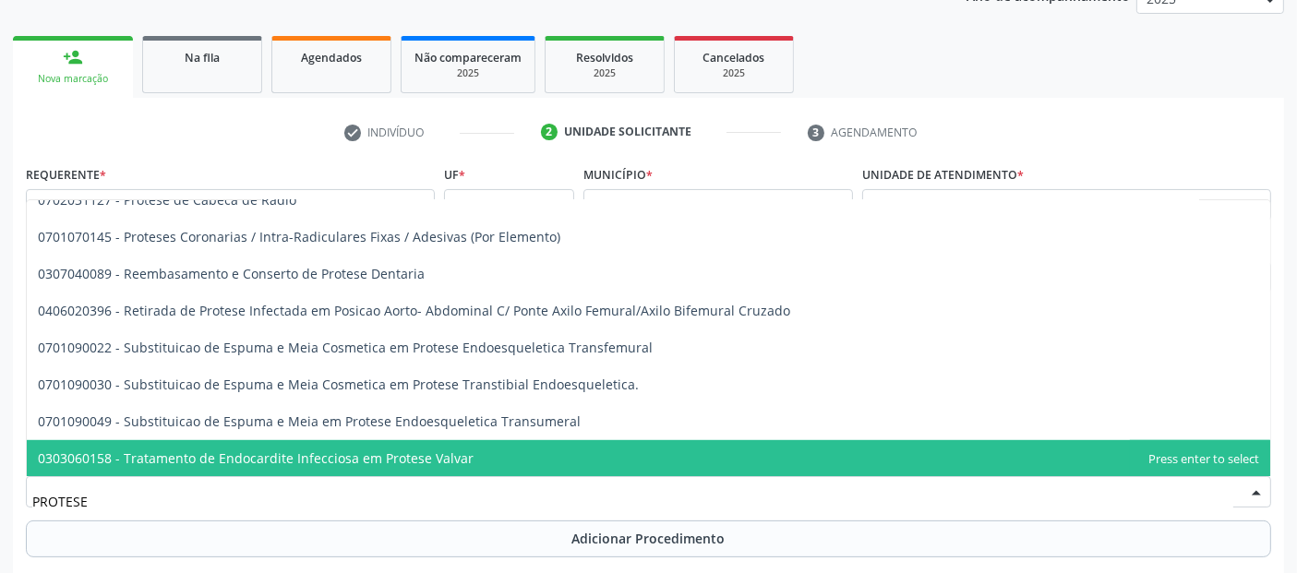
click at [525, 502] on input "PROTESE" at bounding box center [632, 501] width 1201 height 37
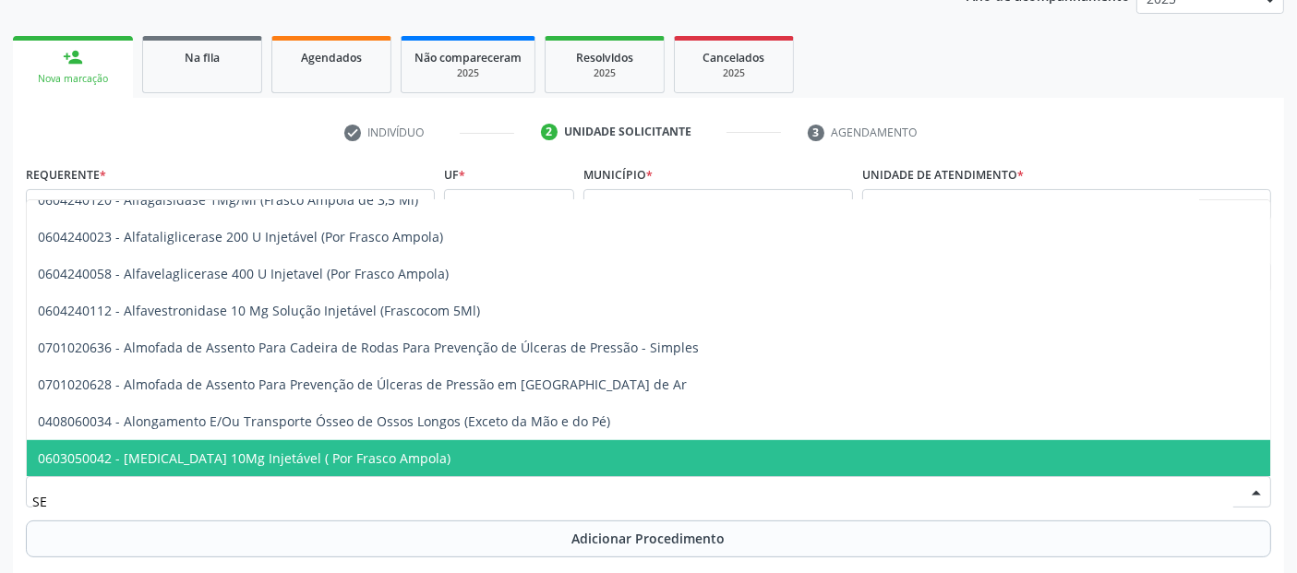
type input "S"
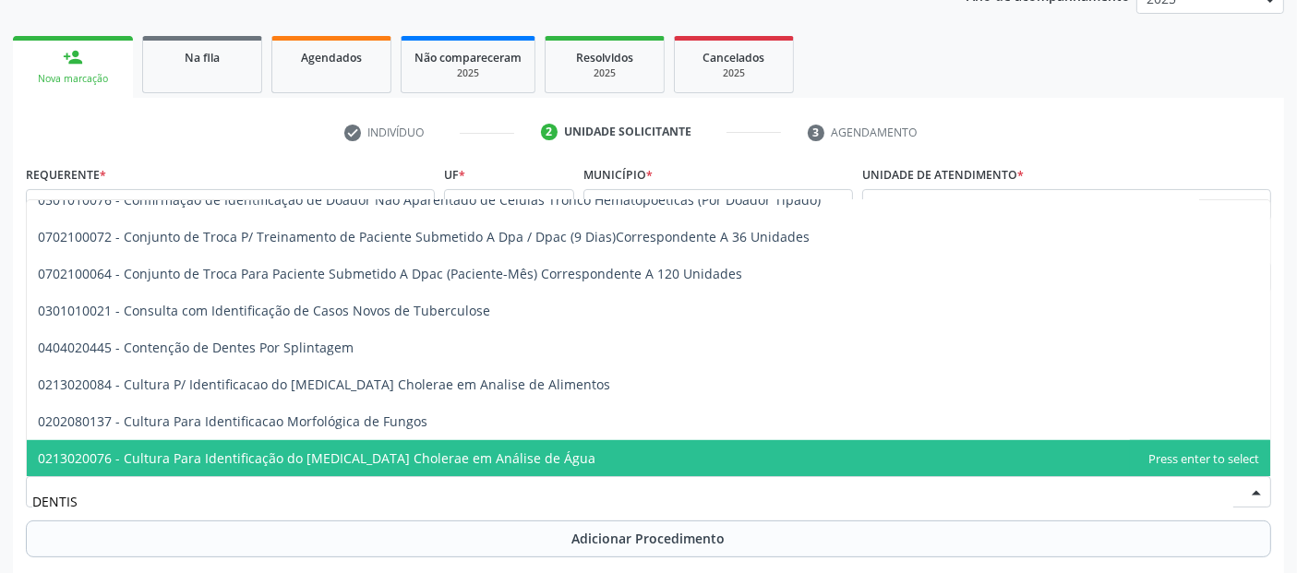
scroll to position [573, 0]
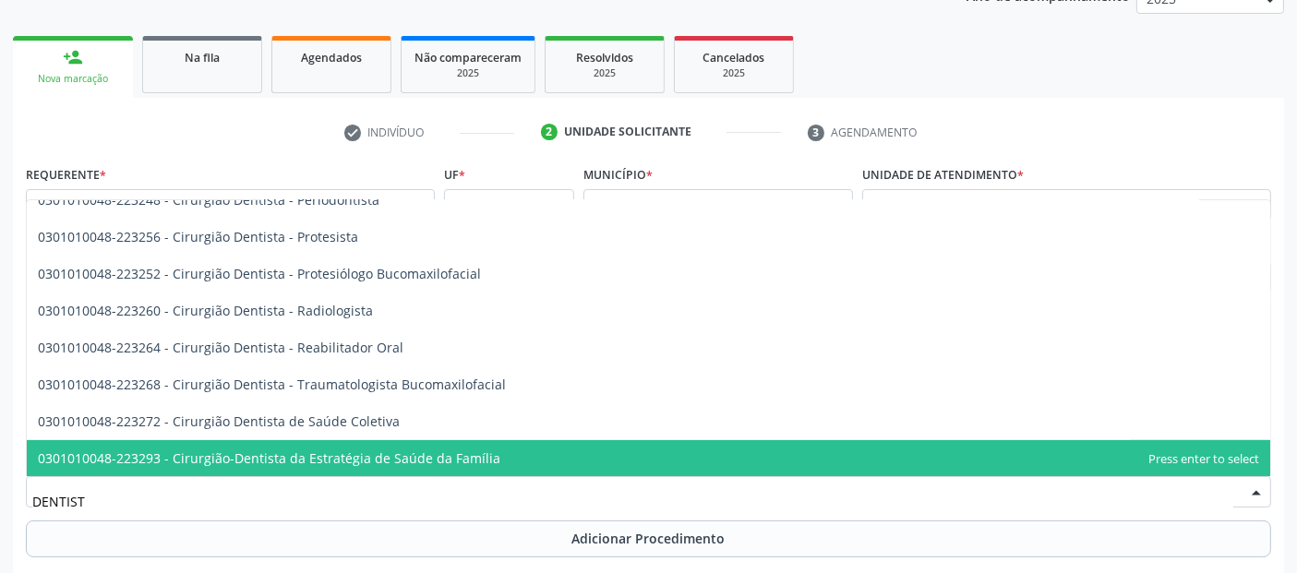
type input "DENTISTA"
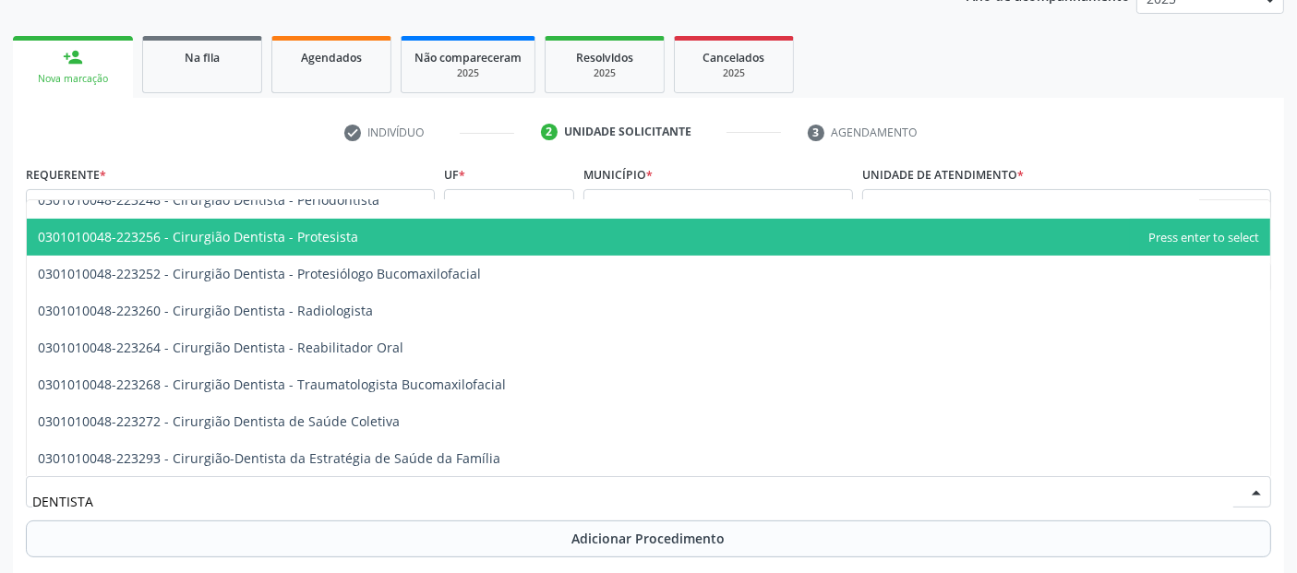
click at [530, 229] on span "0301010048-223256 - Cirurgião Dentista - Protesista" at bounding box center [649, 237] width 1244 height 37
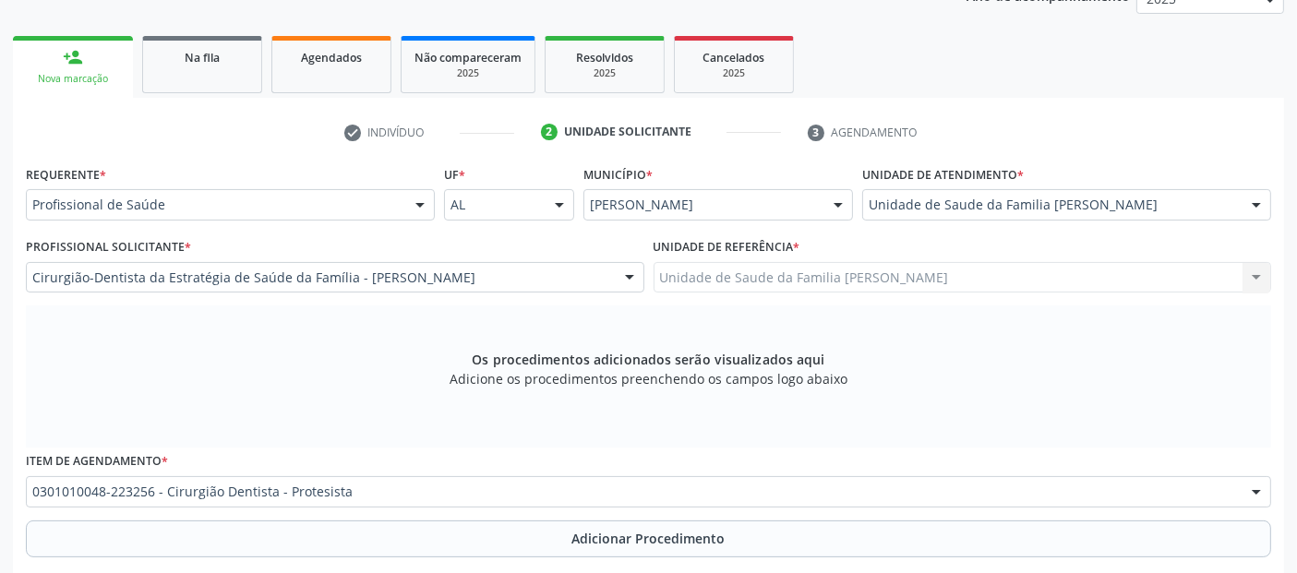
scroll to position [1237, 0]
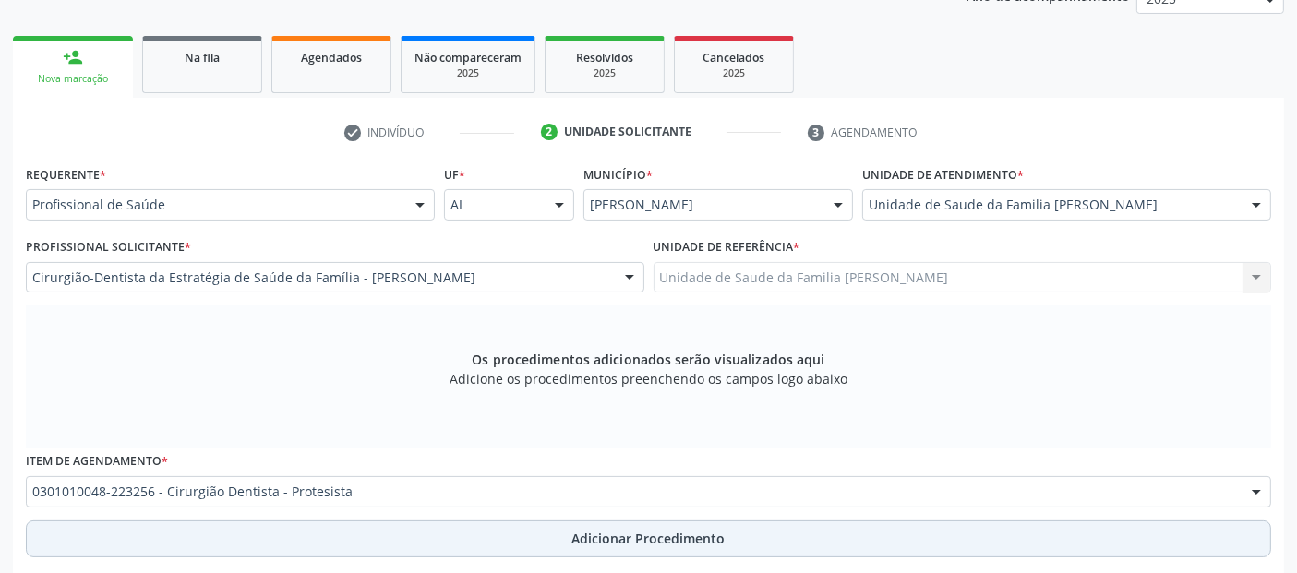
click at [529, 526] on button "Adicionar Procedimento" at bounding box center [649, 539] width 1246 height 37
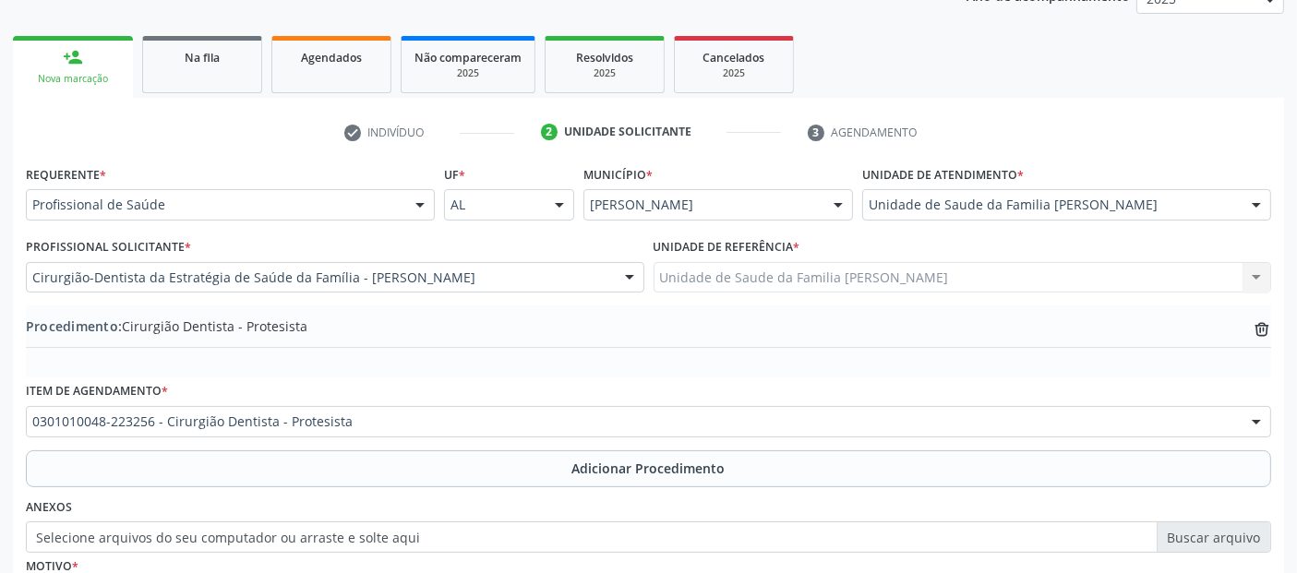
scroll to position [463, 0]
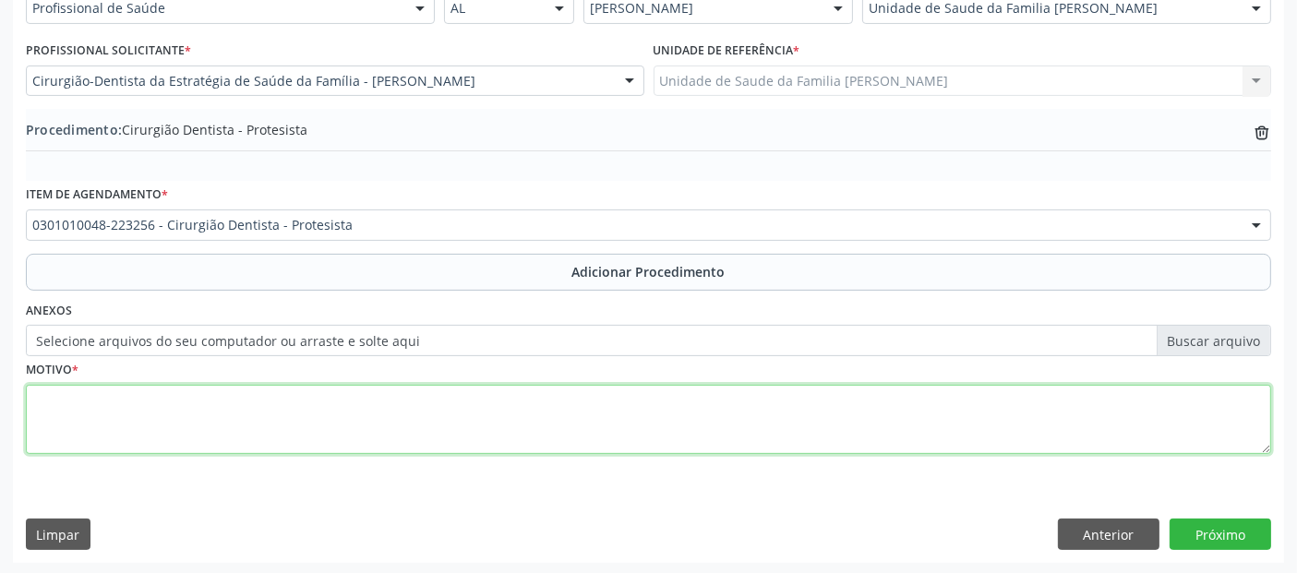
click at [763, 417] on textarea at bounding box center [649, 420] width 1246 height 70
type textarea "PRÓTESE TOTAL SUPERIOR E INFERIOR,"
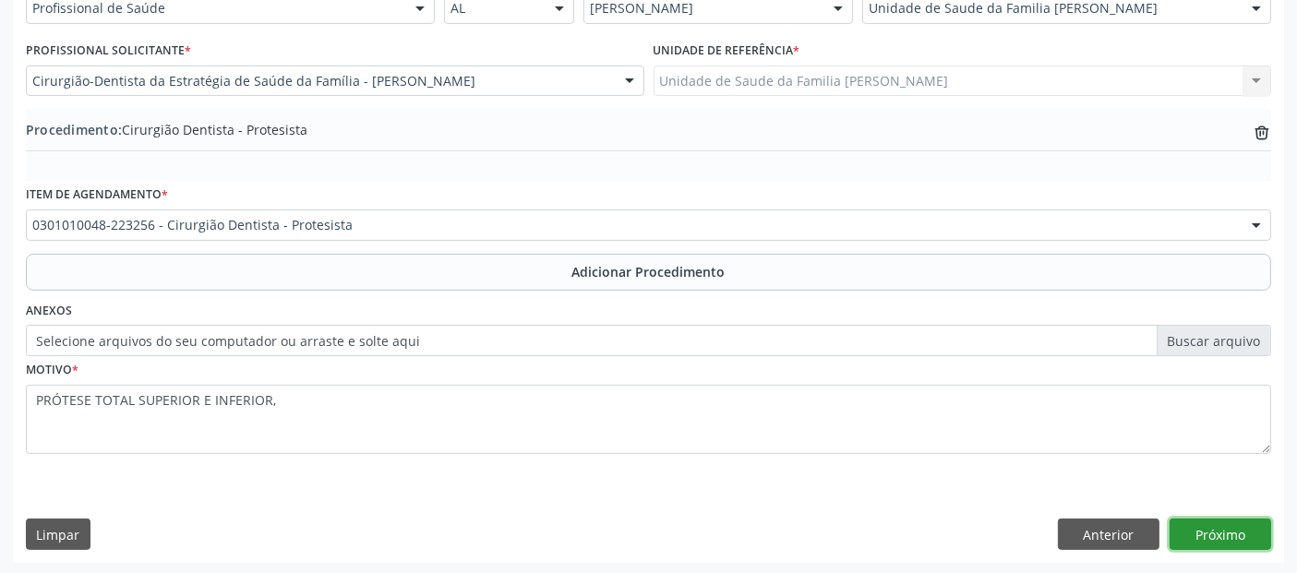
click at [1225, 527] on button "Próximo" at bounding box center [1221, 534] width 102 height 31
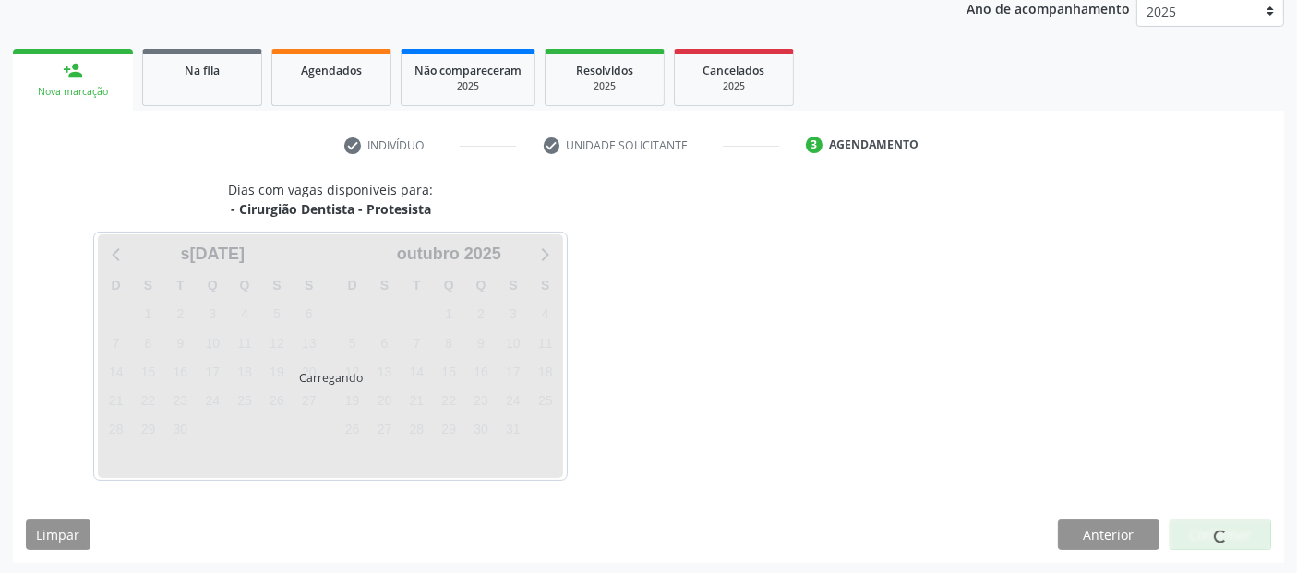
scroll to position [308, 0]
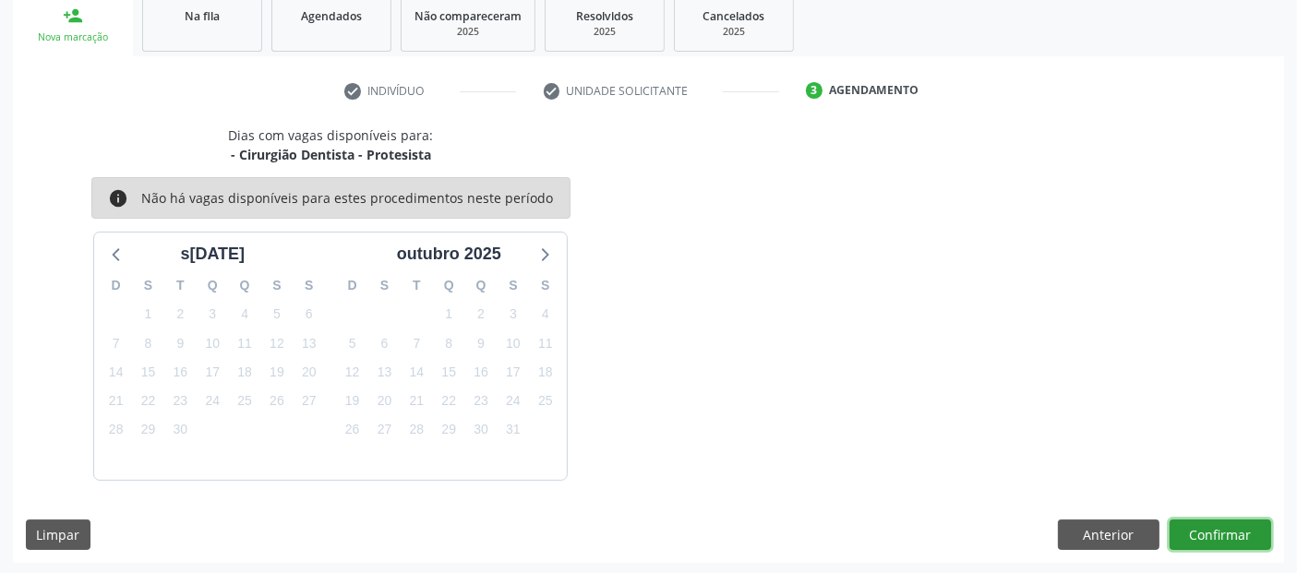
click at [1225, 527] on button "Confirmar" at bounding box center [1221, 535] width 102 height 31
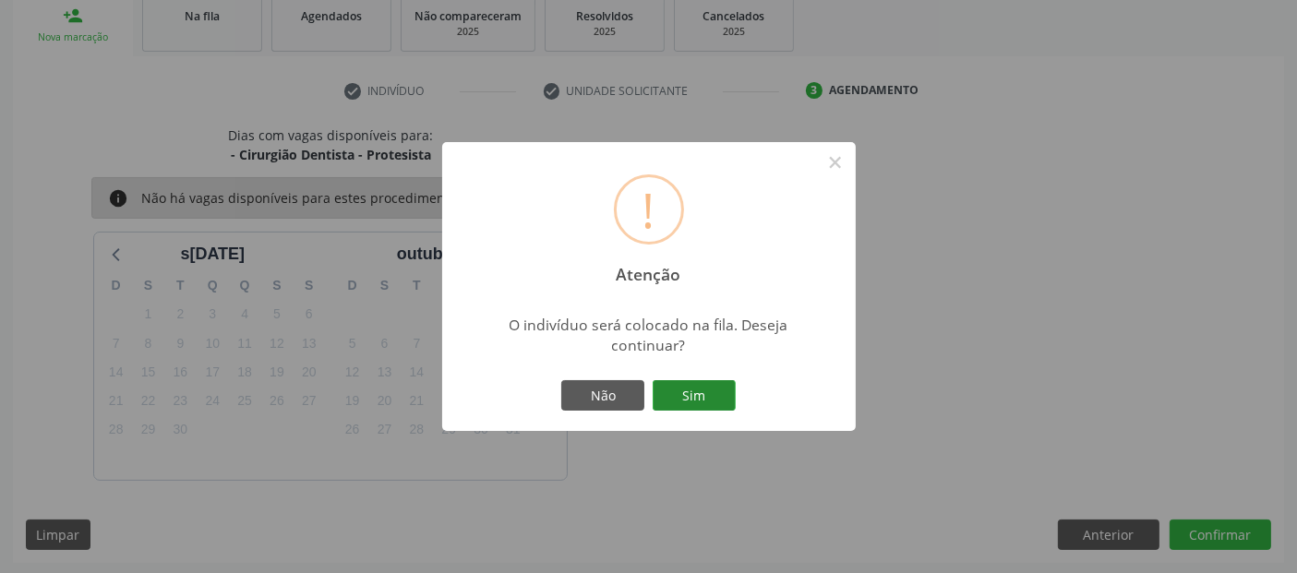
click at [728, 393] on button "Sim" at bounding box center [694, 395] width 83 height 31
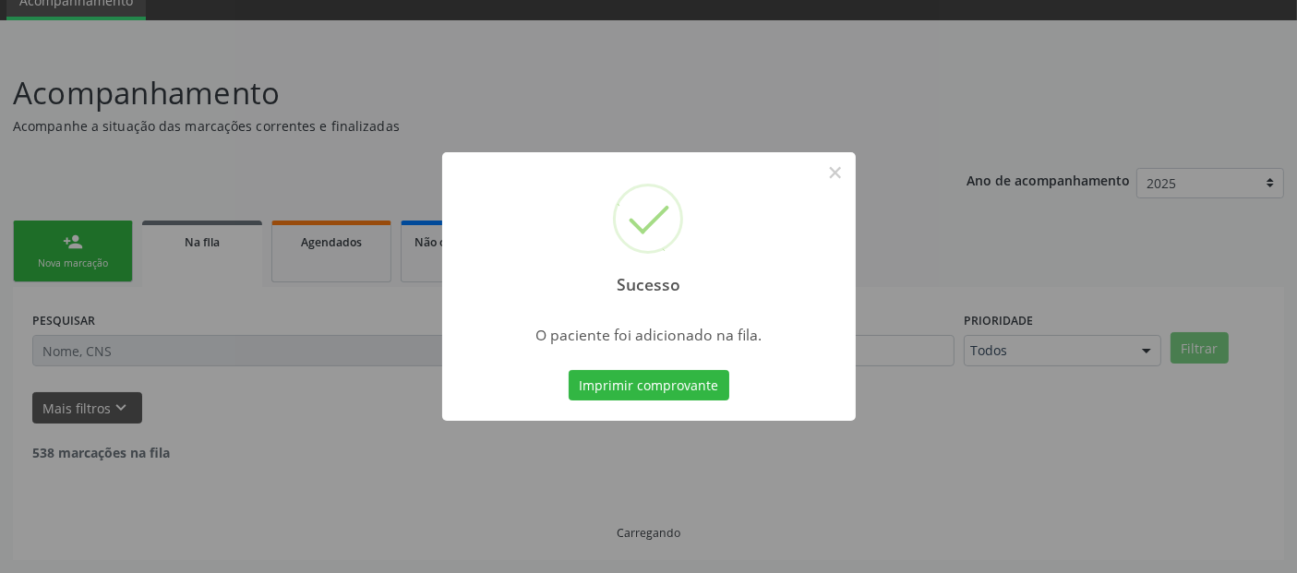
scroll to position [60, 0]
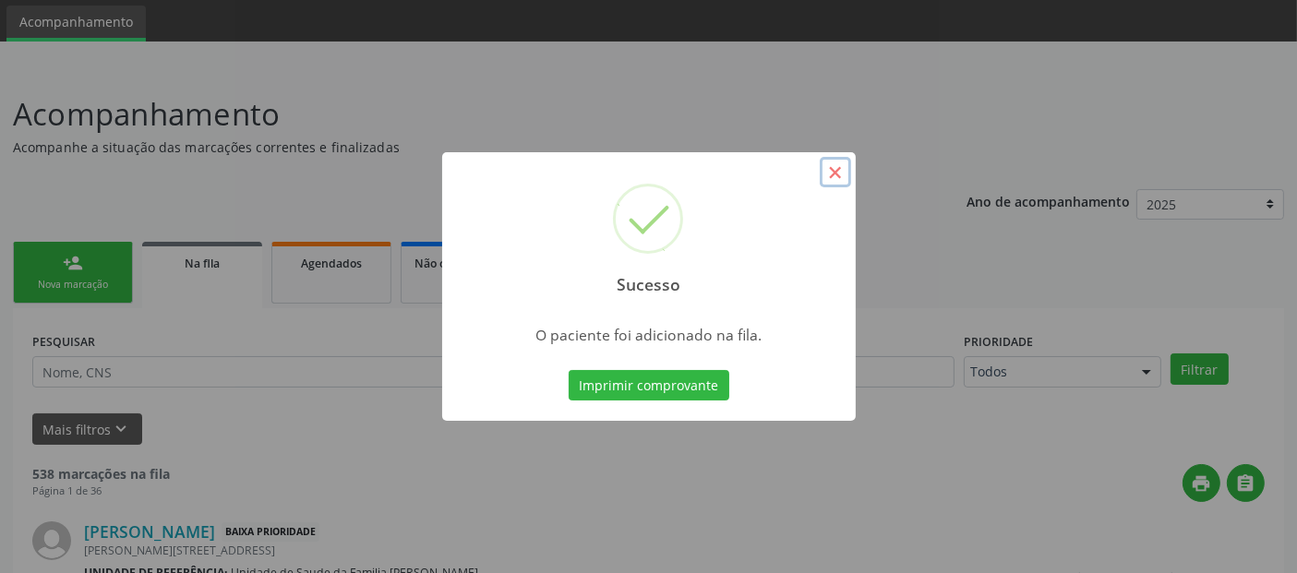
click at [839, 174] on button "×" at bounding box center [835, 172] width 31 height 31
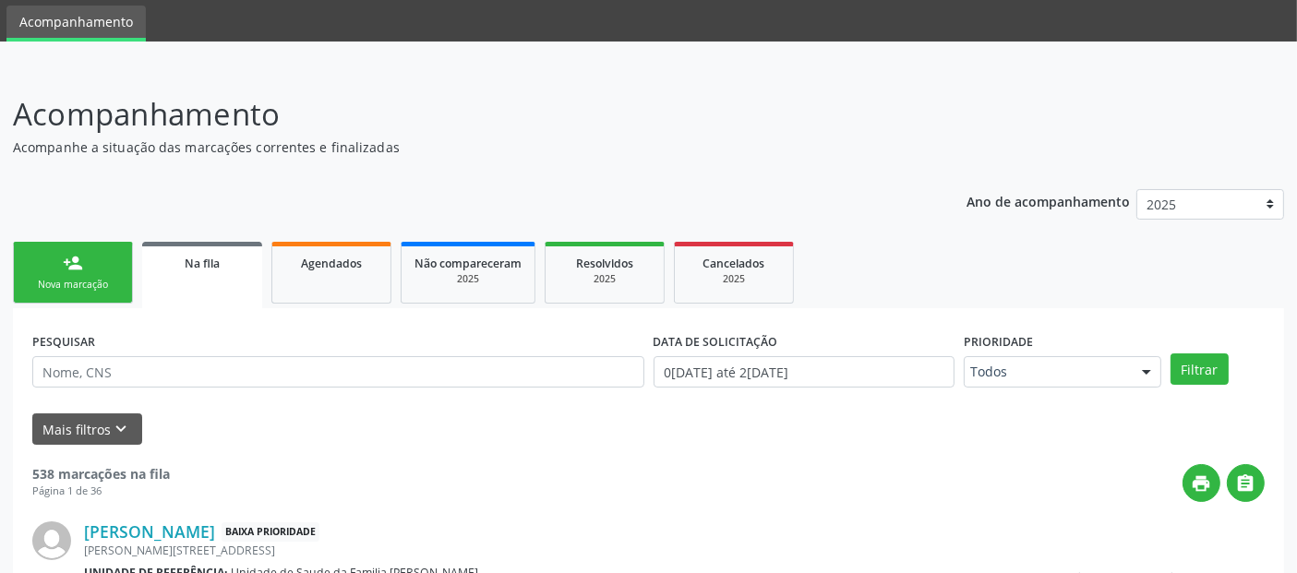
click at [112, 242] on link "person_add Nova marcação" at bounding box center [73, 273] width 120 height 62
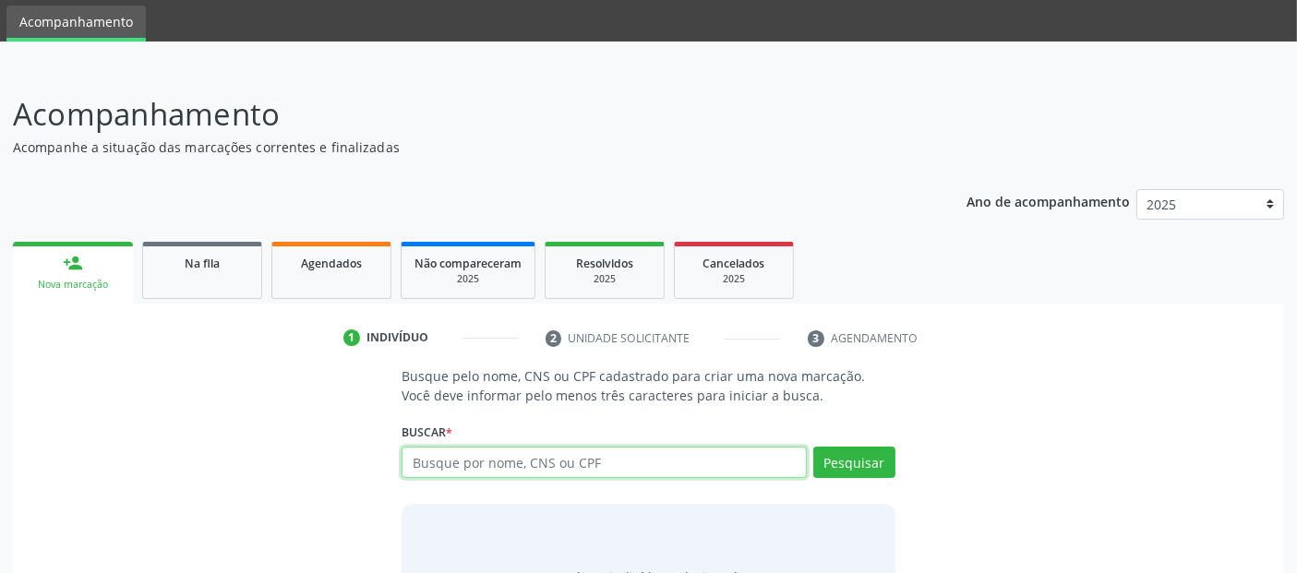
click at [576, 454] on input "text" at bounding box center [604, 462] width 404 height 31
type input "09017261412"
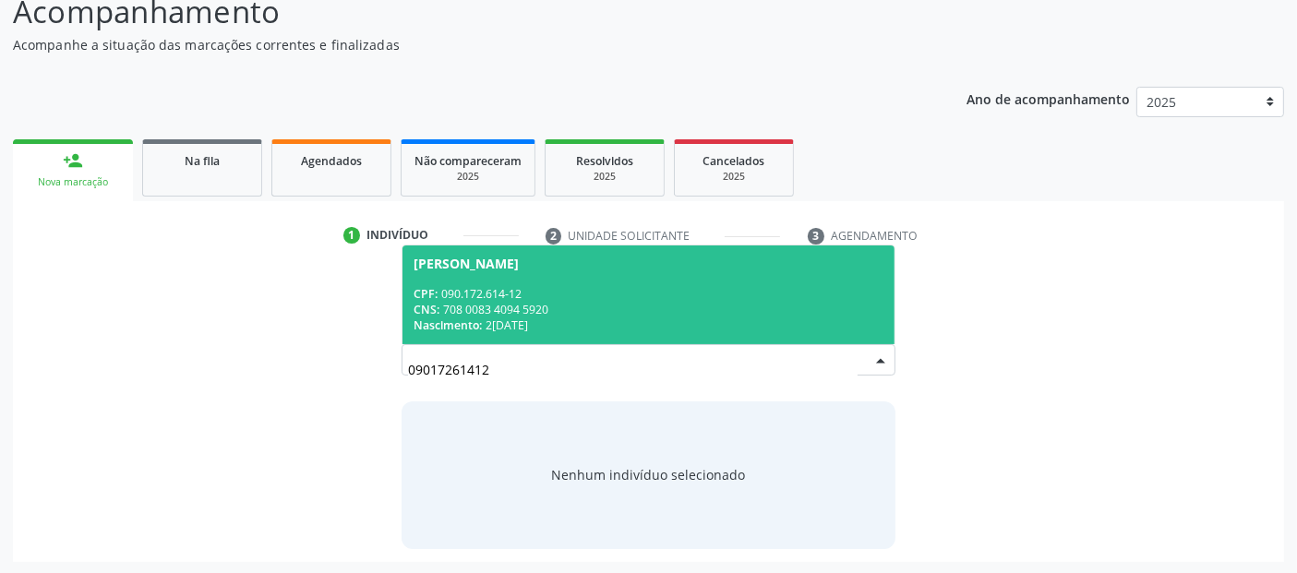
click at [559, 312] on div "CNS: 708 0083 4094 5920" at bounding box center [648, 310] width 469 height 16
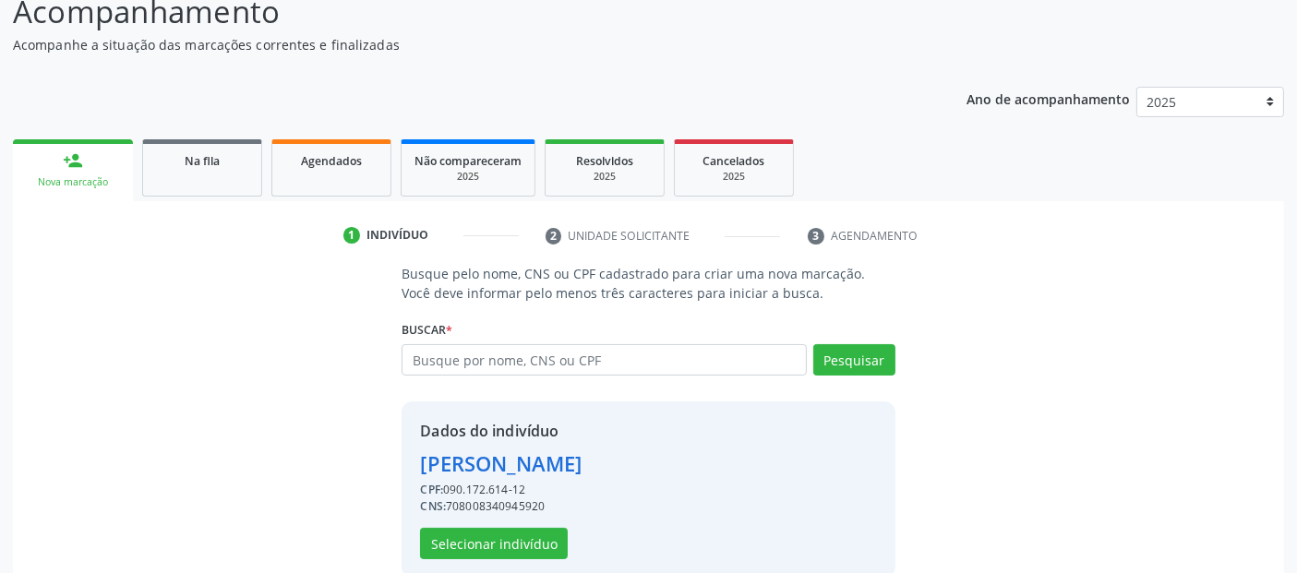
scroll to position [190, 0]
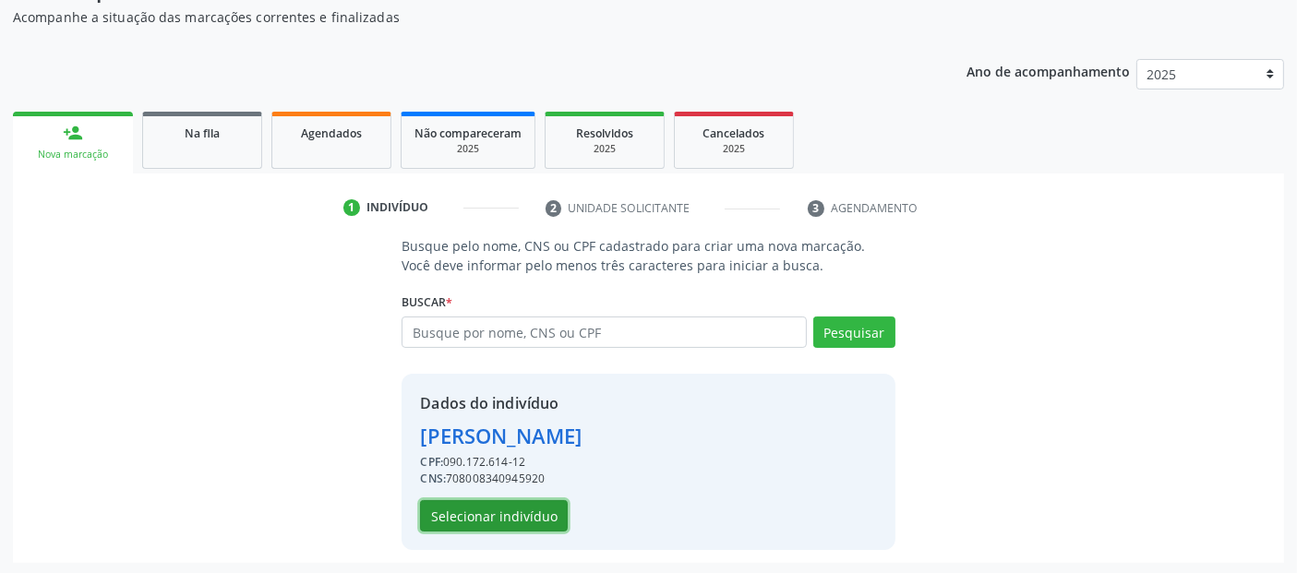
click at [485, 514] on button "Selecionar indivíduo" at bounding box center [494, 516] width 148 height 31
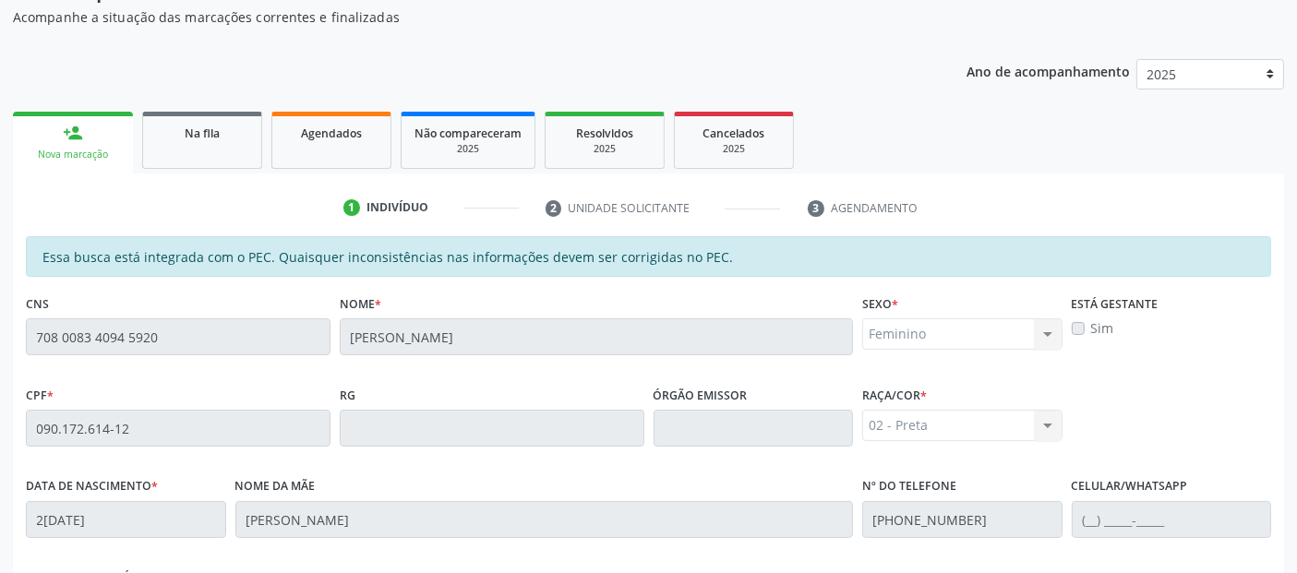
scroll to position [504, 0]
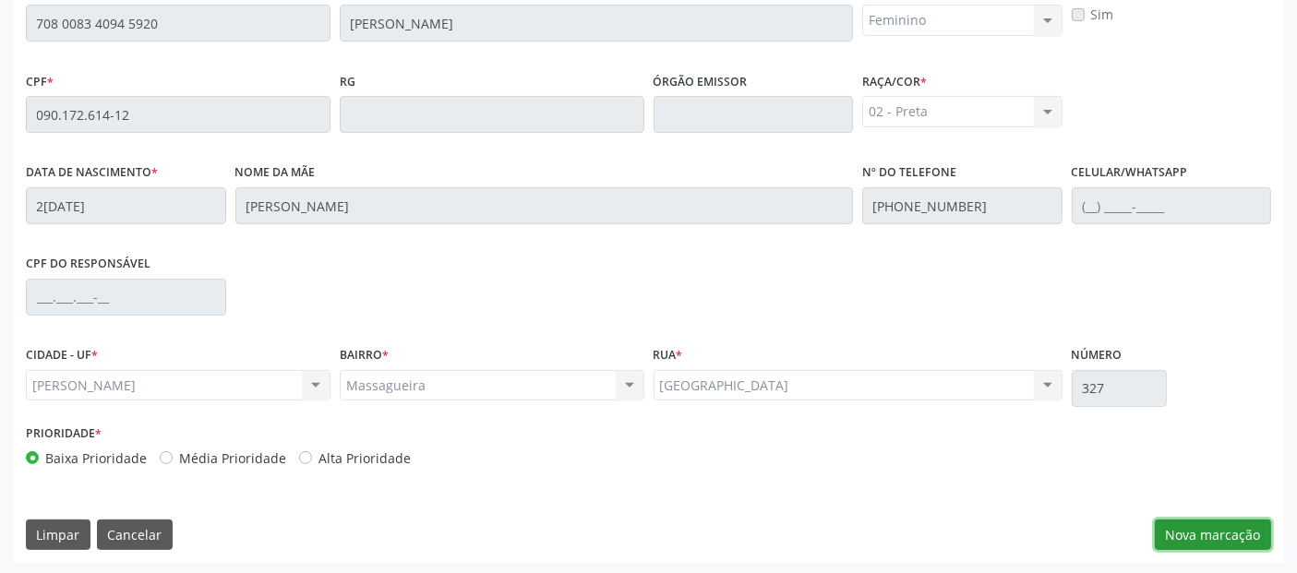
click at [1182, 530] on button "Nova marcação" at bounding box center [1213, 535] width 116 height 31
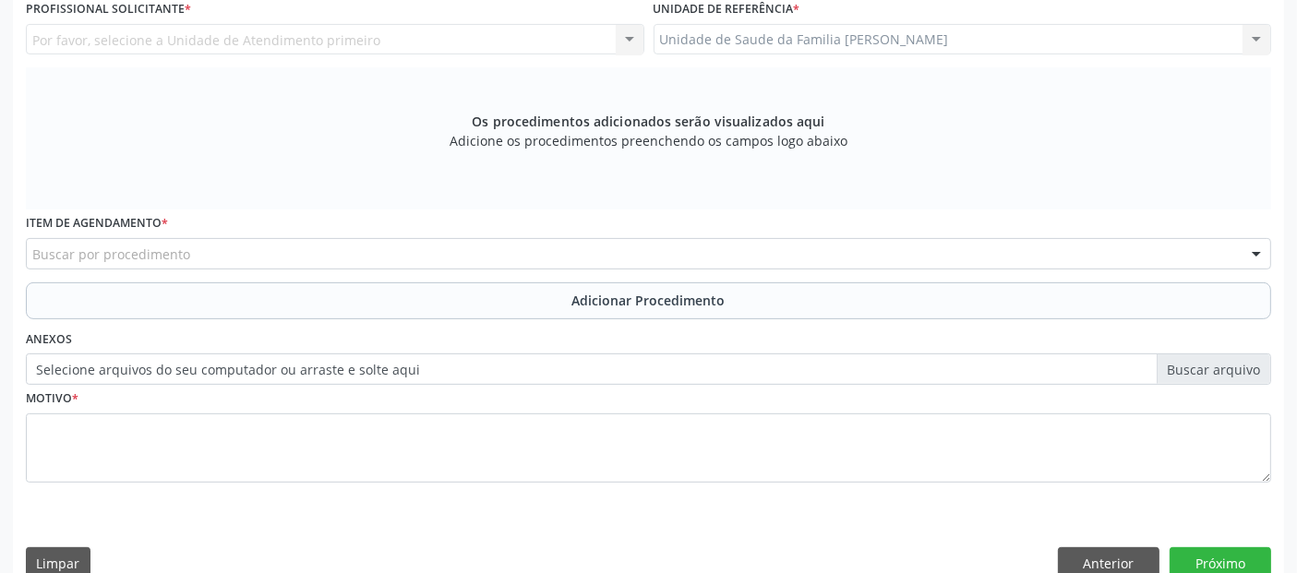
click at [490, 262] on div "Buscar por procedimento" at bounding box center [649, 253] width 1246 height 31
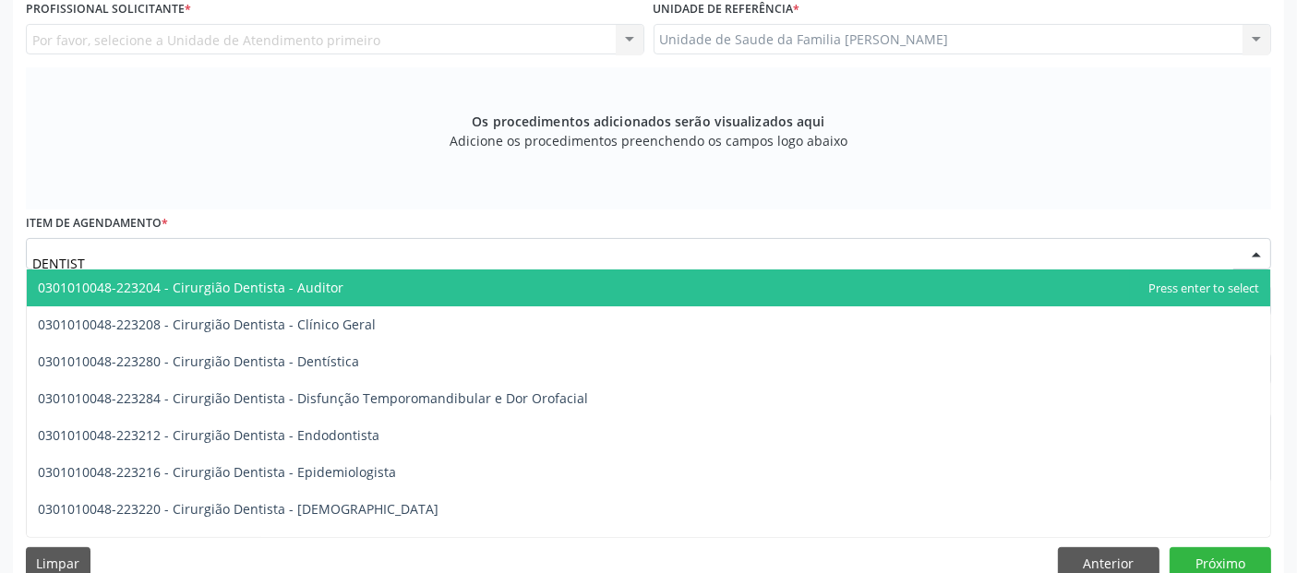
type input "DENTISTA"
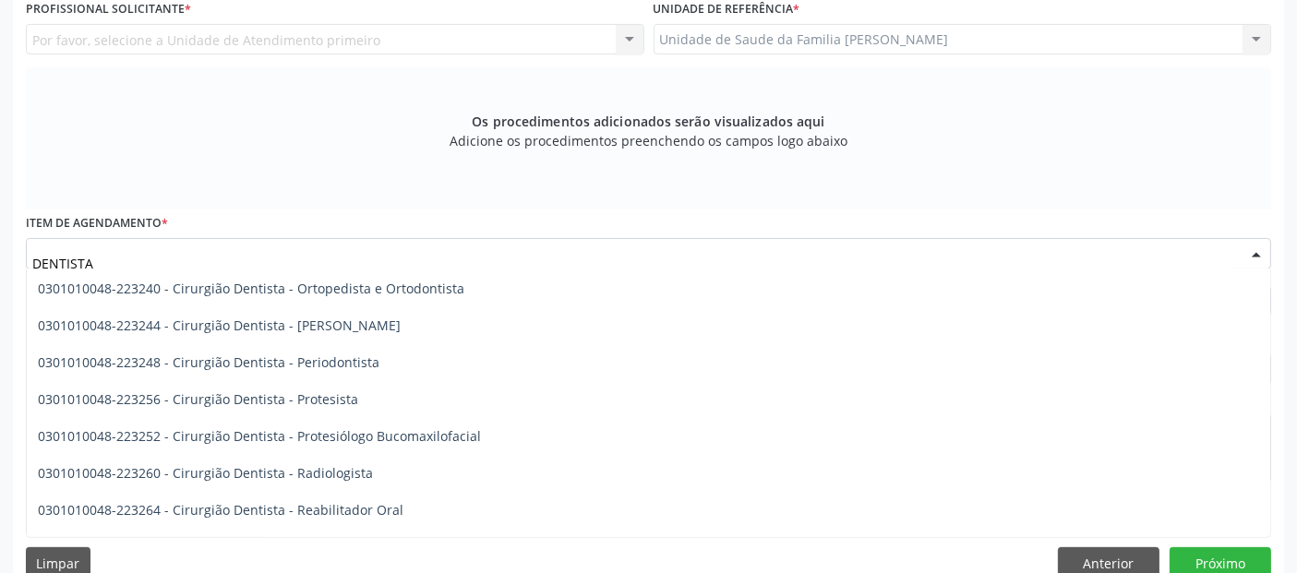
scroll to position [489, 0]
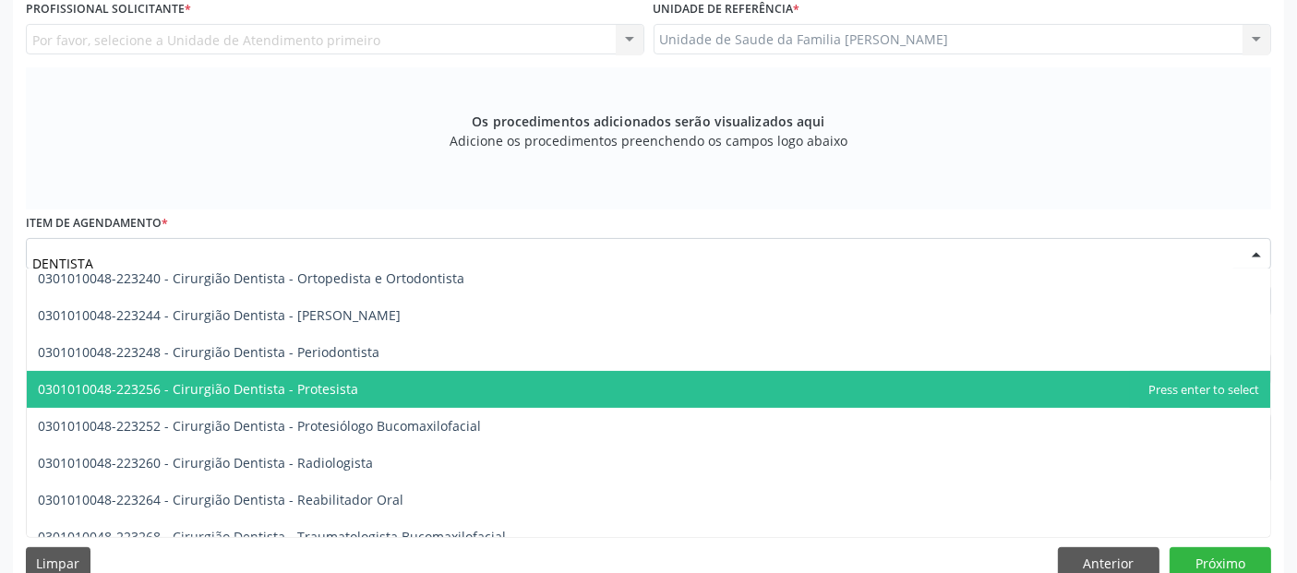
click at [503, 387] on span "0301010048-223256 - Cirurgião Dentista - Protesista" at bounding box center [649, 389] width 1244 height 37
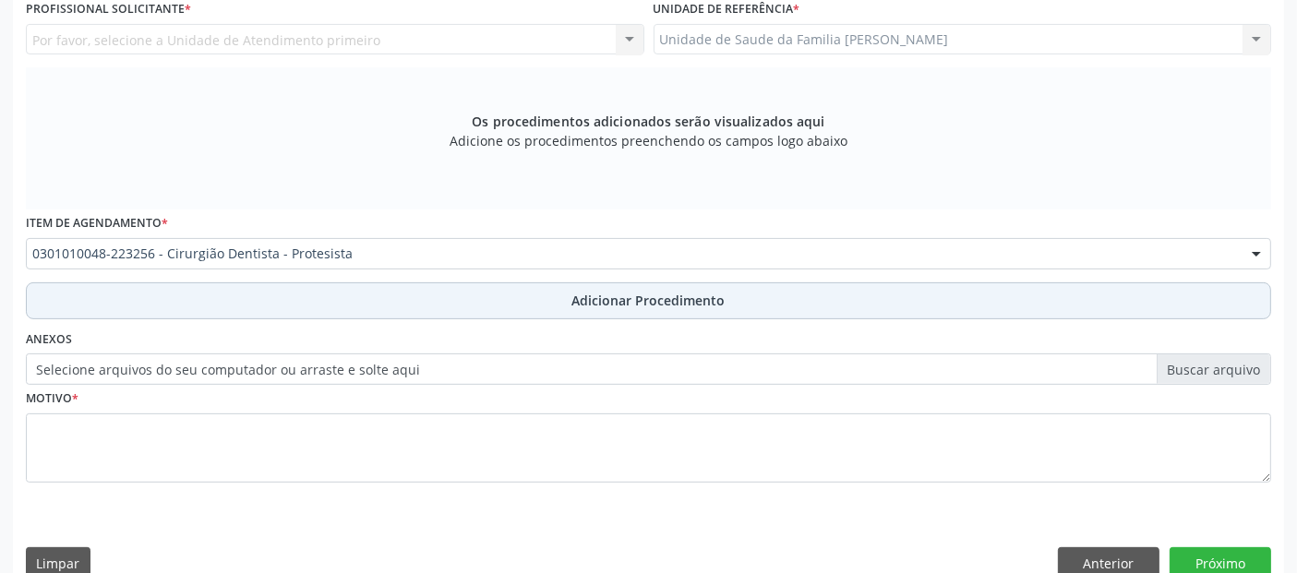
click at [488, 296] on button "Adicionar Procedimento" at bounding box center [649, 301] width 1246 height 37
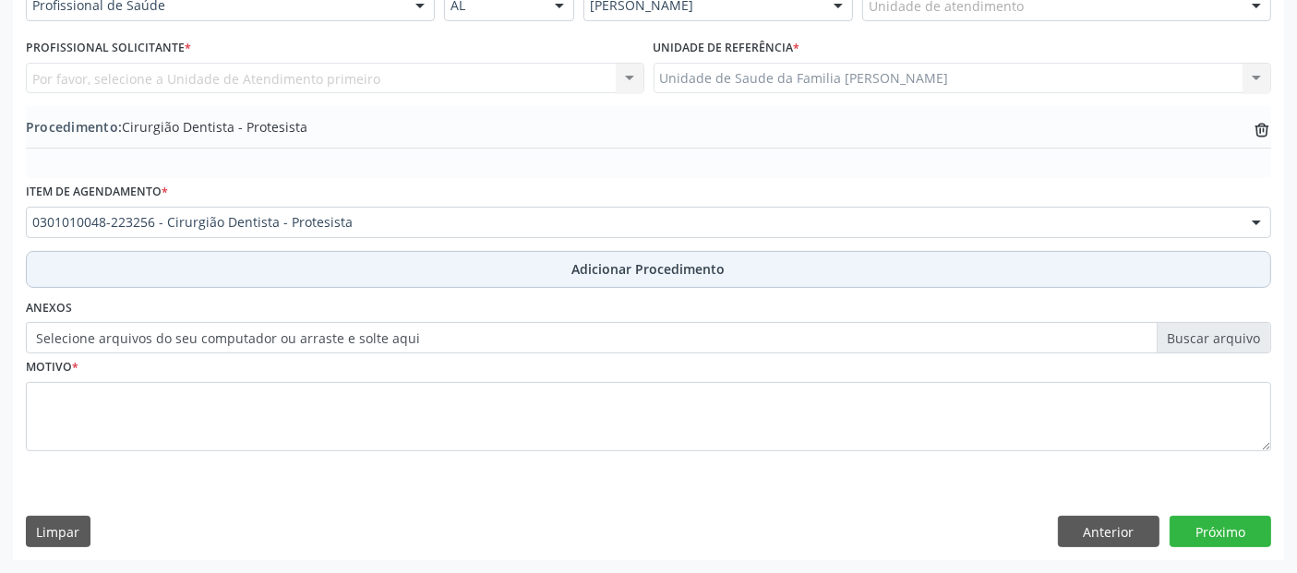
scroll to position [463, 0]
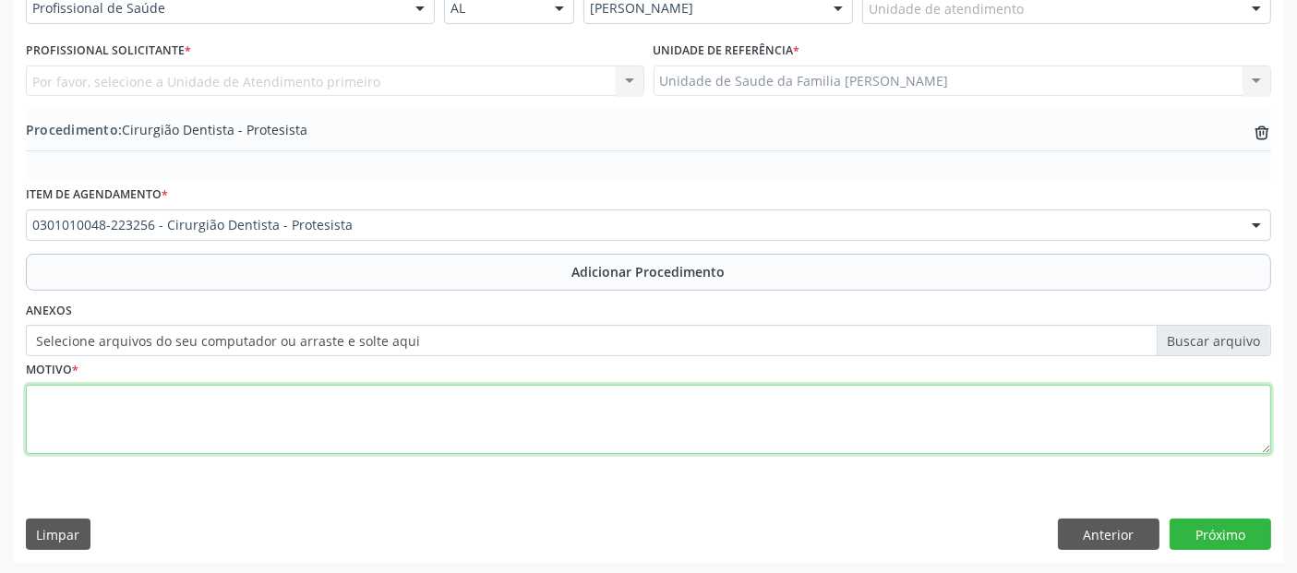
click at [379, 416] on textarea at bounding box center [649, 420] width 1246 height 70
type textarea "O"
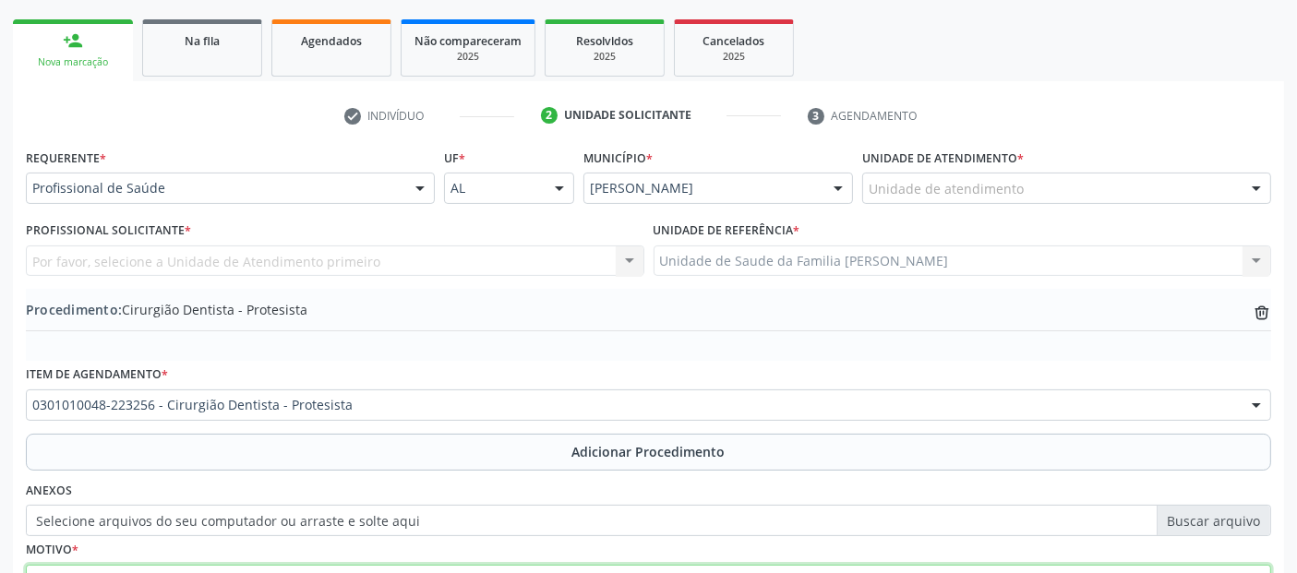
scroll to position [259, 0]
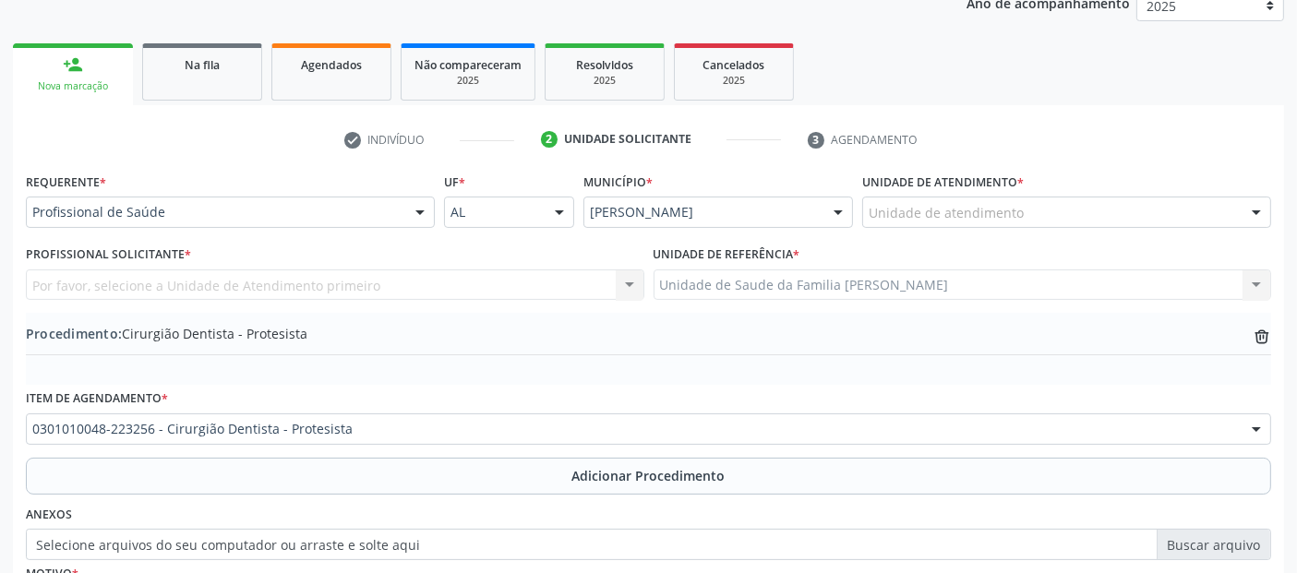
type textarea "PRÓTESE REMOVIVEL SUPERIOR E INFERIOR."
click at [960, 227] on div "Unidade de atendimento * Unidade de atendimento Aeronave Baron 58 Aeronave Cess…" at bounding box center [1067, 204] width 418 height 72
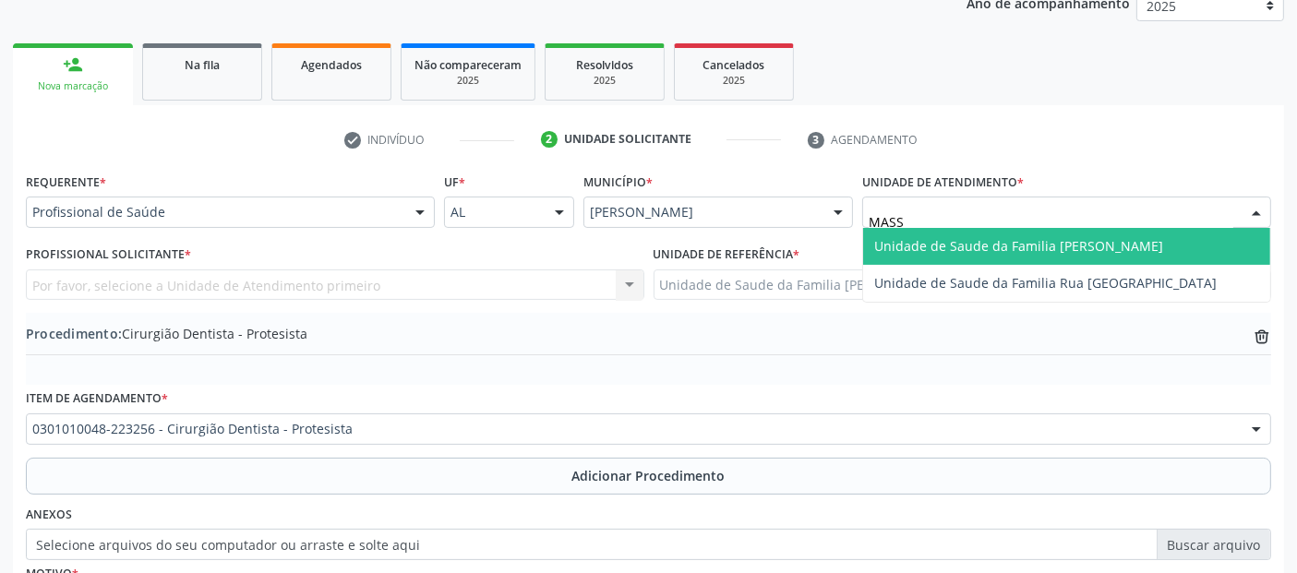
type input "MASSA"
click at [951, 228] on span "Unidade de Saude da Familia [PERSON_NAME]" at bounding box center [1066, 246] width 407 height 37
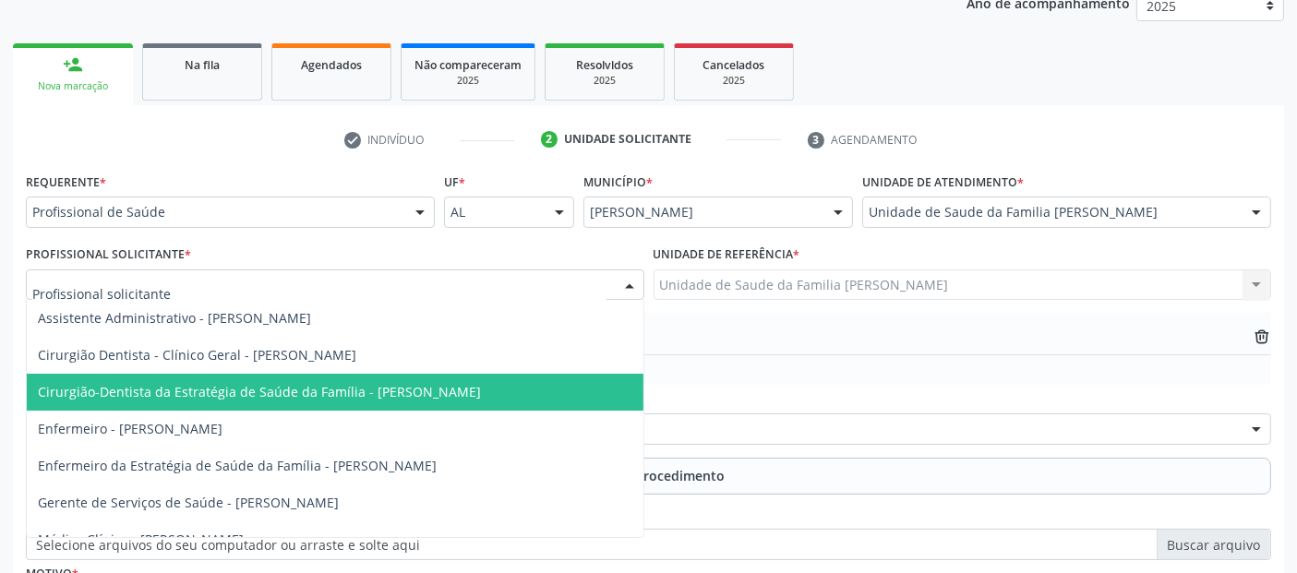
click at [314, 395] on span "Cirurgião-Dentista da Estratégia de Saúde da Família - [PERSON_NAME]" at bounding box center [259, 392] width 443 height 18
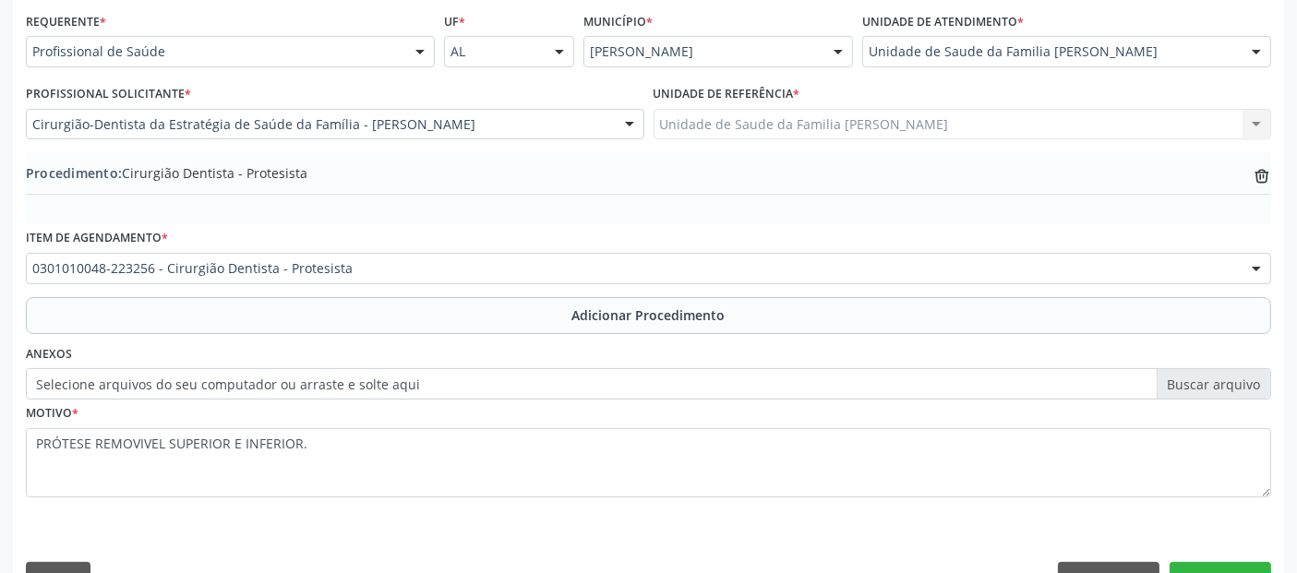
scroll to position [463, 0]
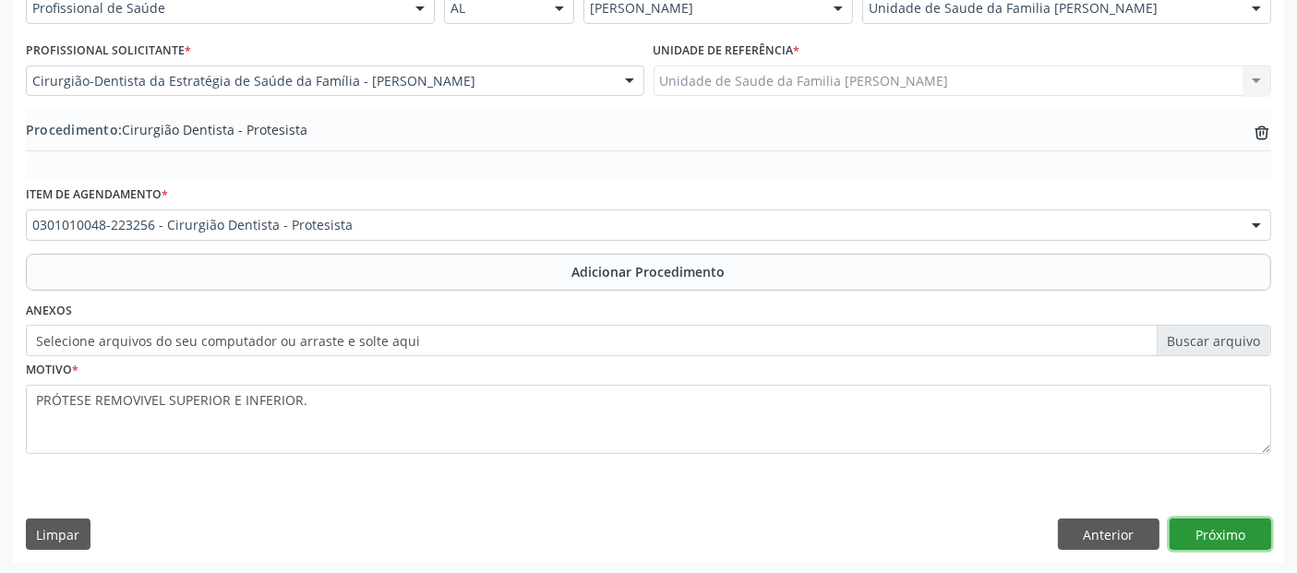
click at [1216, 538] on button "Próximo" at bounding box center [1221, 534] width 102 height 31
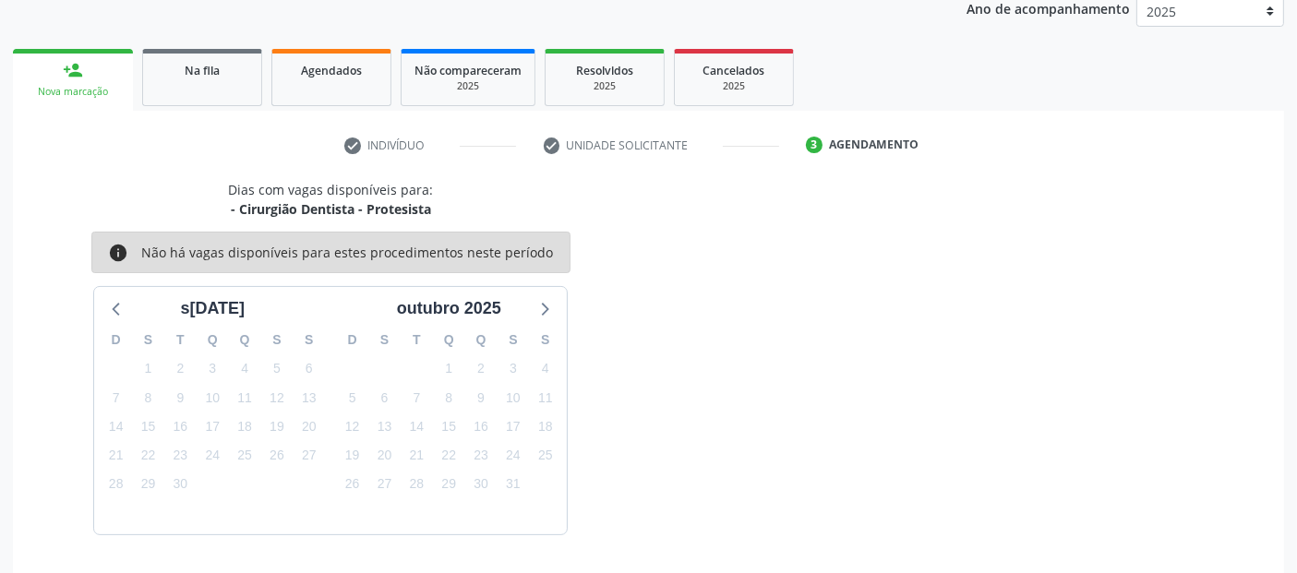
scroll to position [308, 0]
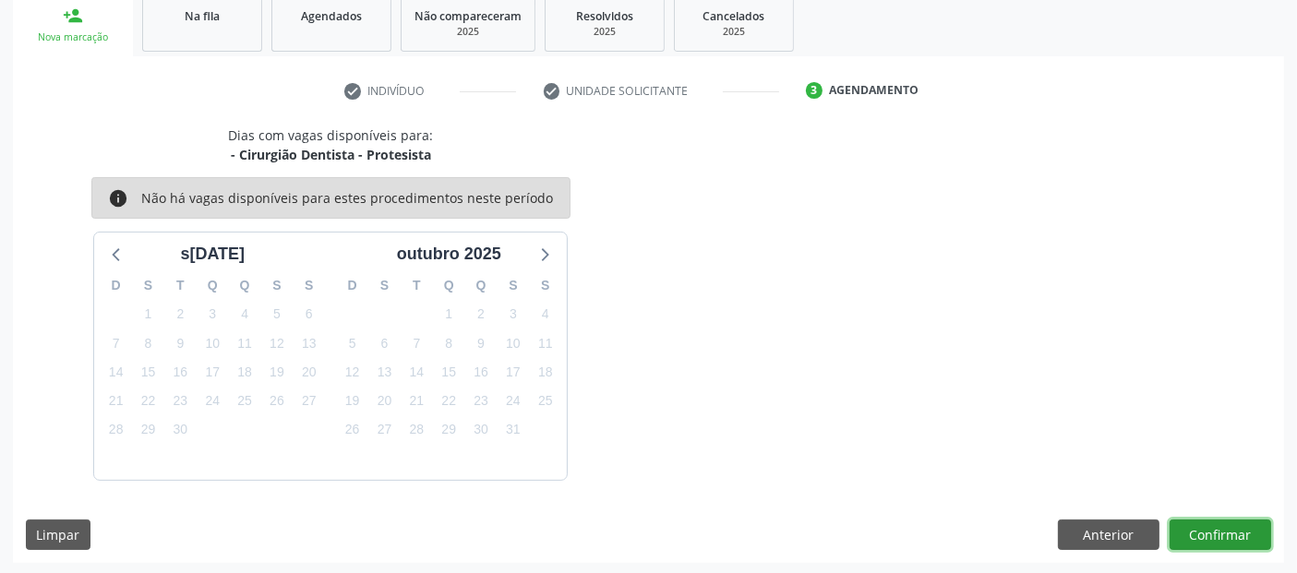
click at [1234, 520] on button "Confirmar" at bounding box center [1221, 535] width 102 height 31
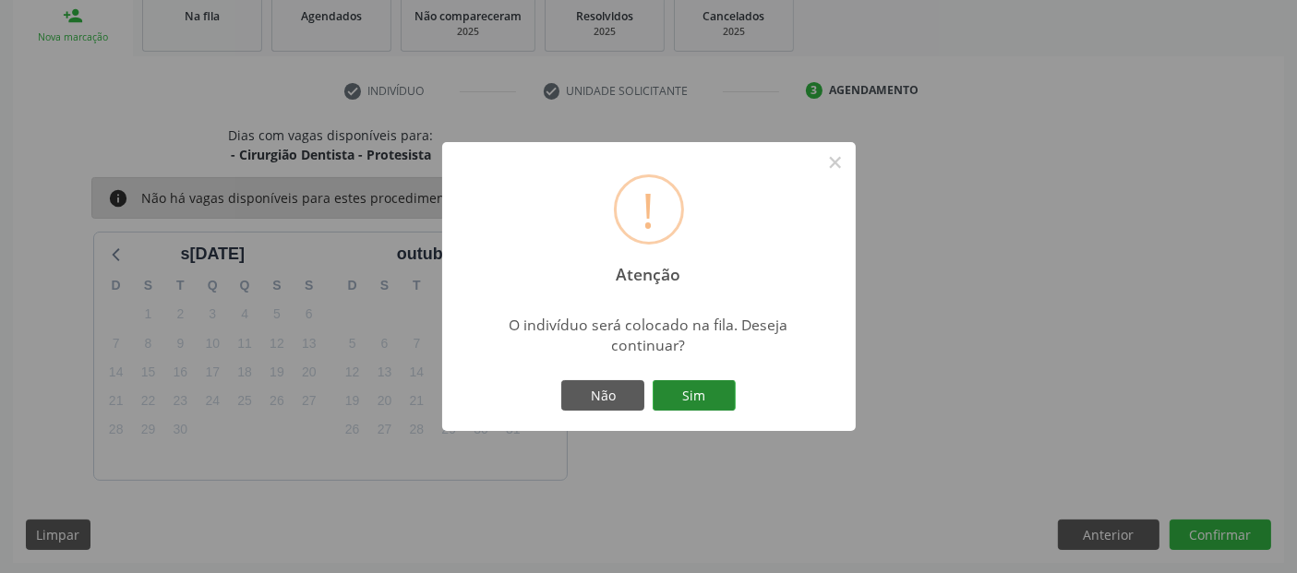
click at [670, 389] on button "Sim" at bounding box center [694, 395] width 83 height 31
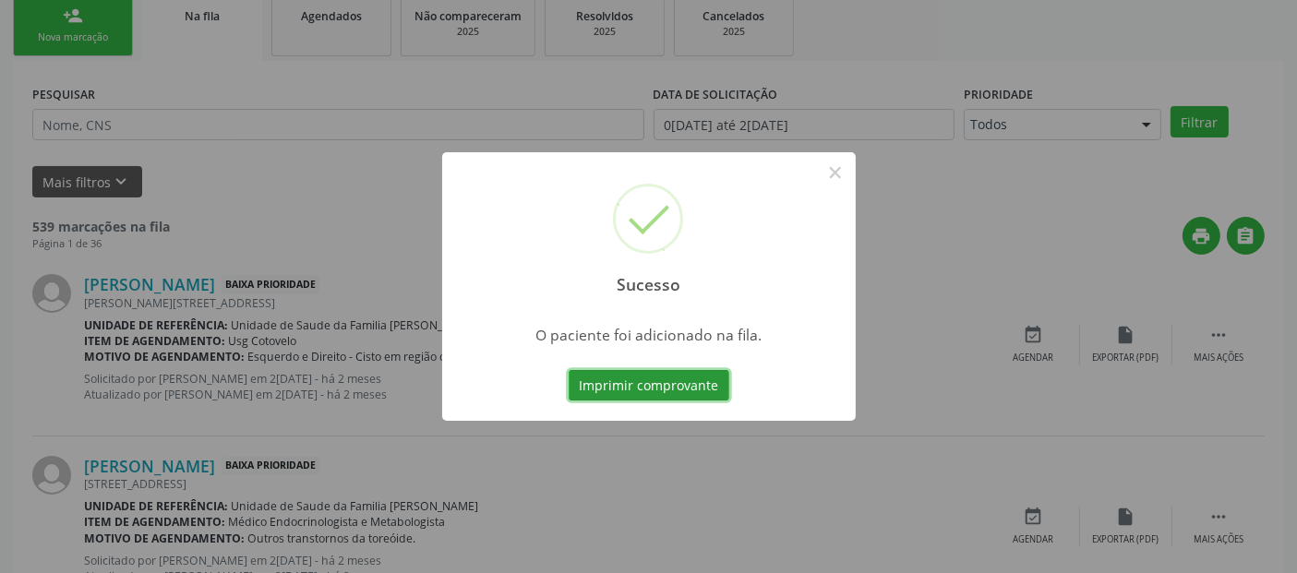
scroll to position [60, 0]
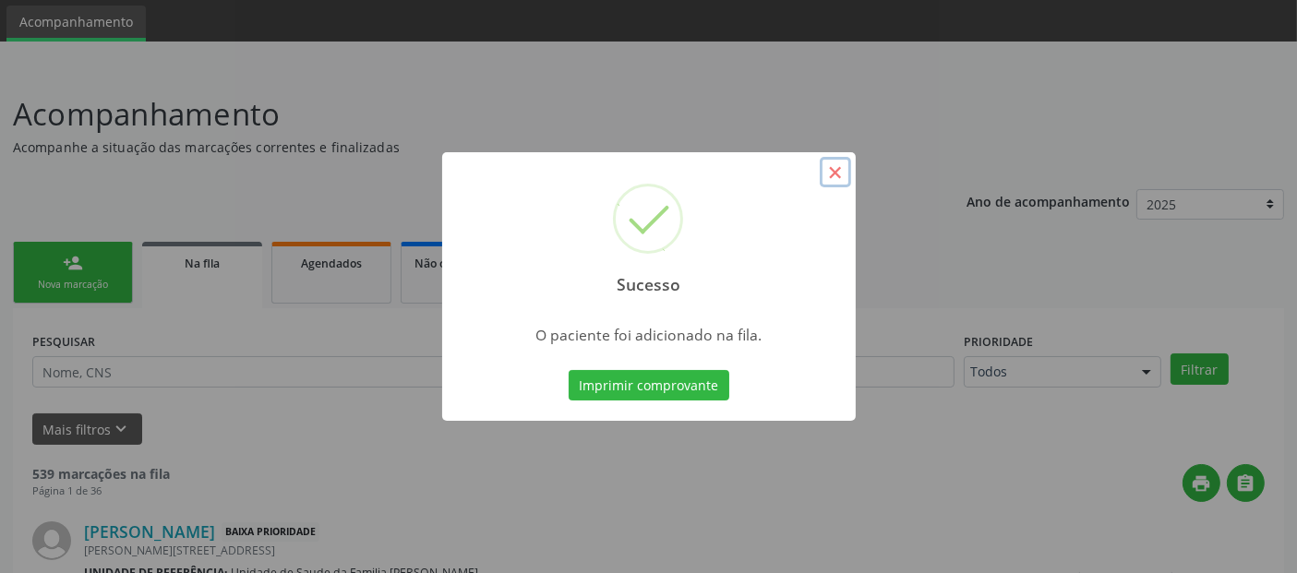
click at [837, 162] on button "×" at bounding box center [835, 172] width 31 height 31
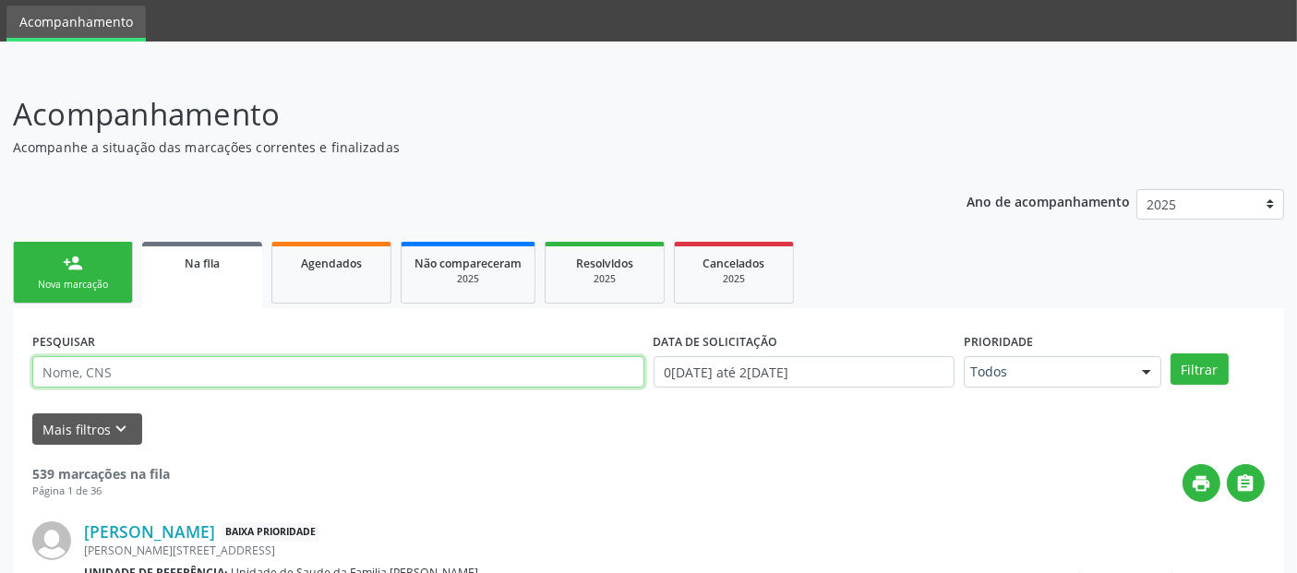
click at [151, 383] on input "text" at bounding box center [338, 371] width 612 height 31
click at [151, 383] on input "[PERSON_NAME]" at bounding box center [338, 371] width 612 height 31
type input "[PERSON_NAME]"
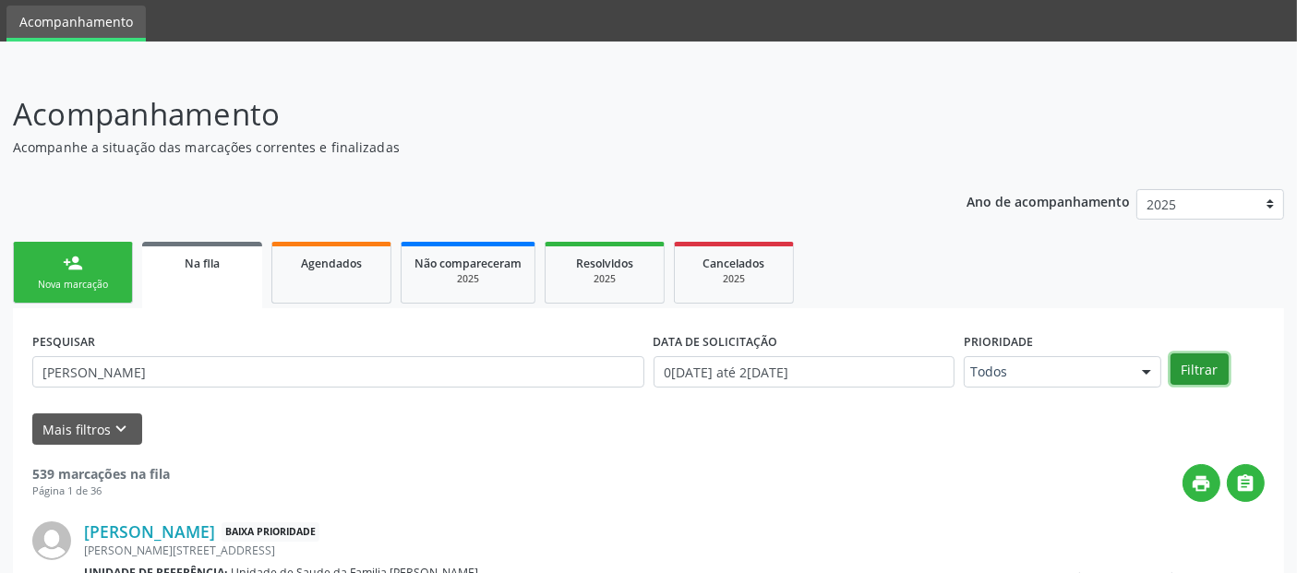
click at [1201, 356] on button "Filtrar" at bounding box center [1200, 369] width 58 height 31
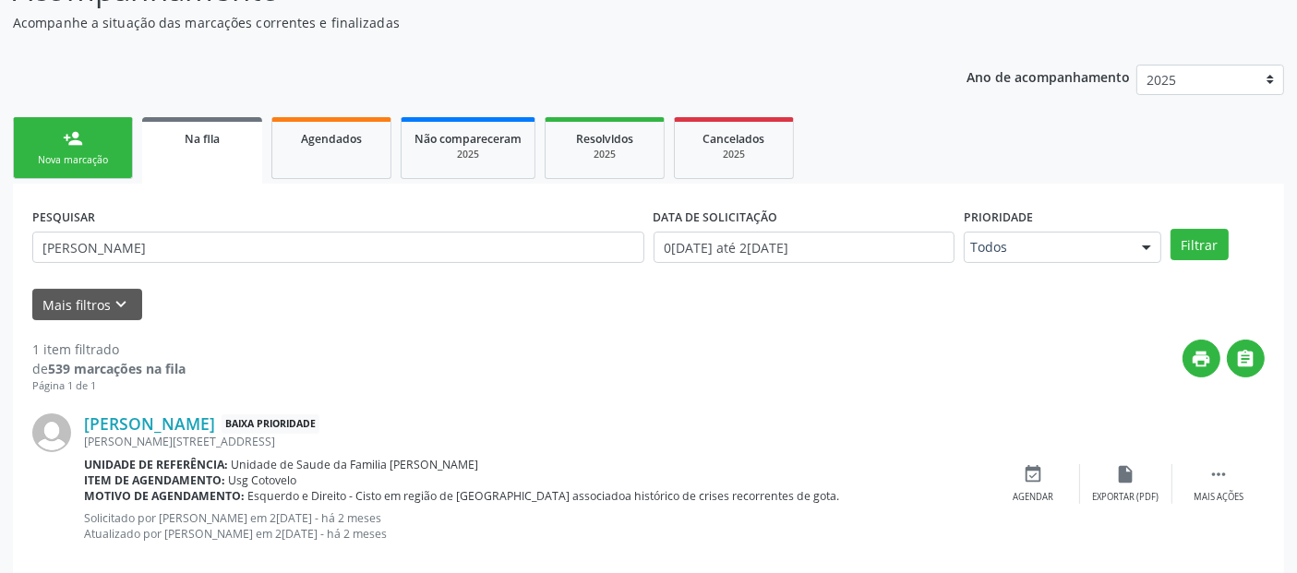
scroll to position [216, 0]
